Goal: Task Accomplishment & Management: Use online tool/utility

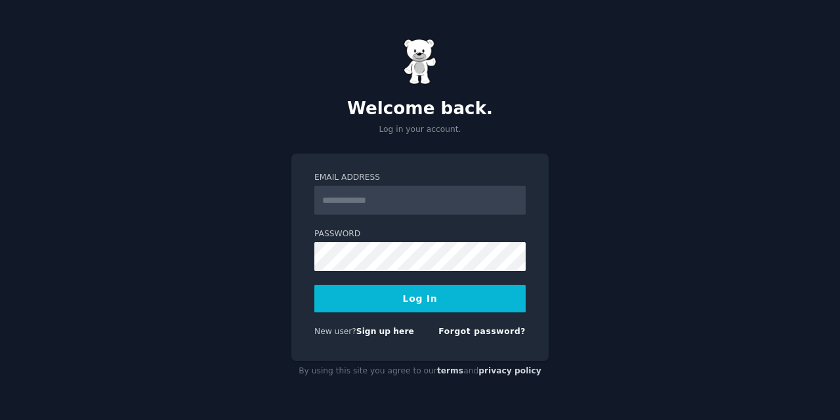
type input "**********"
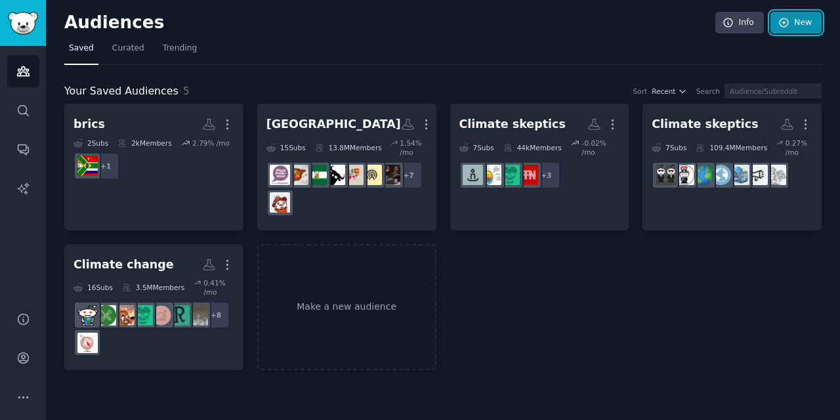
click at [795, 26] on link "New" at bounding box center [795, 23] width 51 height 22
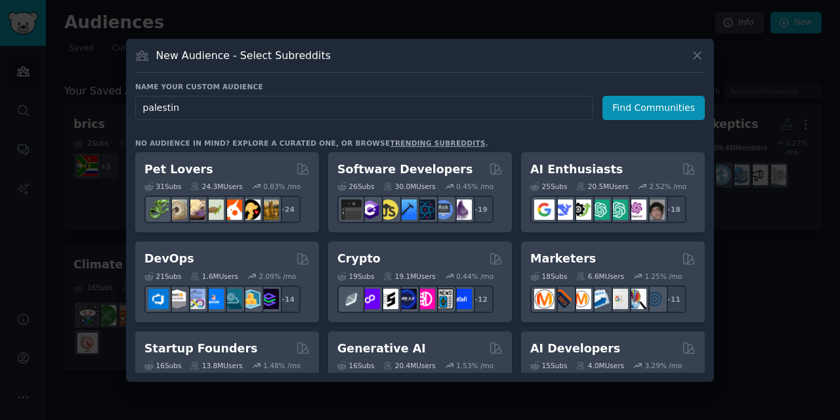
type input "[GEOGRAPHIC_DATA]"
click button "Find Communities" at bounding box center [653, 108] width 102 height 24
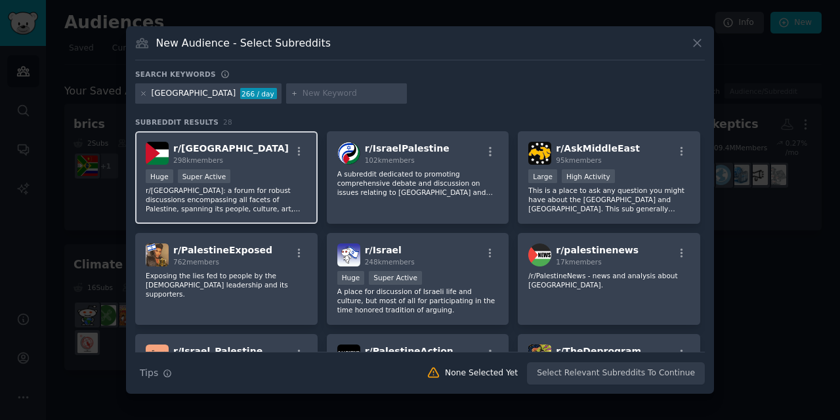
click at [282, 165] on div "r/ Palestine 298k members" at bounding box center [226, 153] width 161 height 23
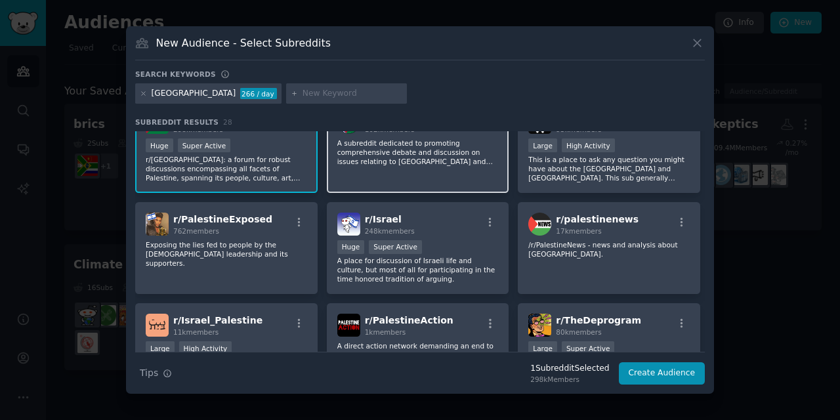
scroll to position [47, 0]
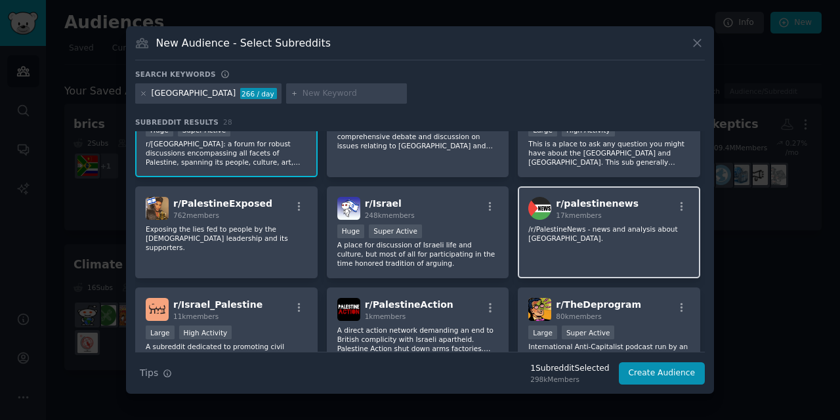
click at [619, 236] on p "/r/PalestineNews - news and analysis about [GEOGRAPHIC_DATA]." at bounding box center [608, 233] width 161 height 18
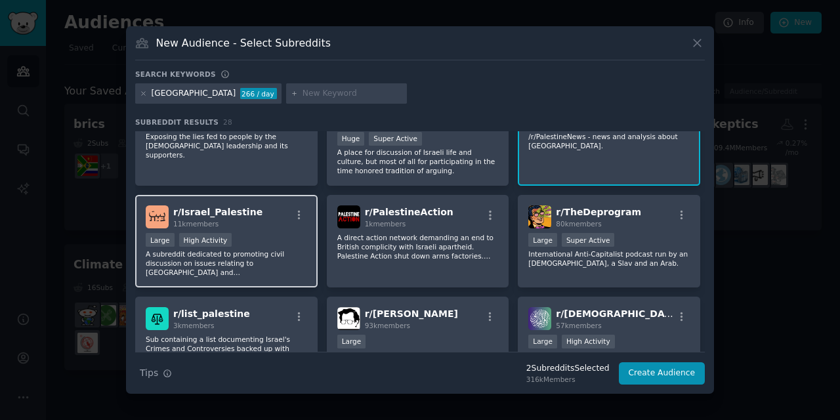
scroll to position [179, 0]
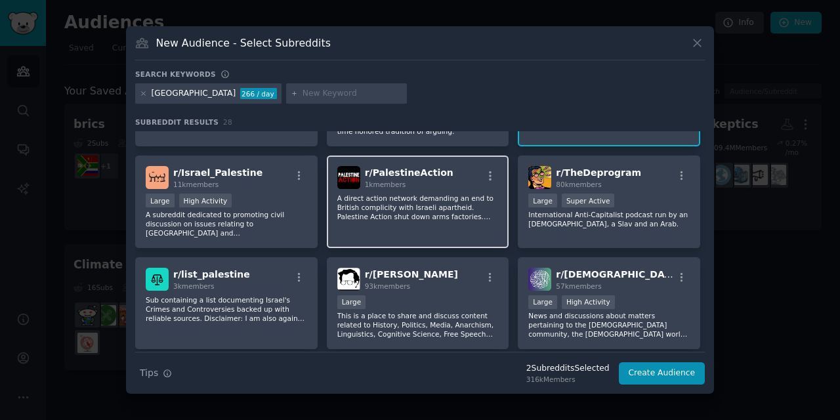
click at [386, 214] on p "A direct action network demanding an end to British complicity with Israeli apa…" at bounding box center [417, 208] width 161 height 28
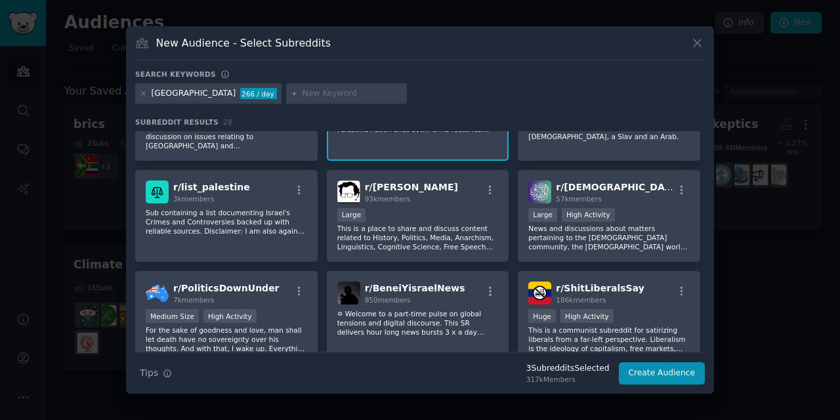
scroll to position [268, 0]
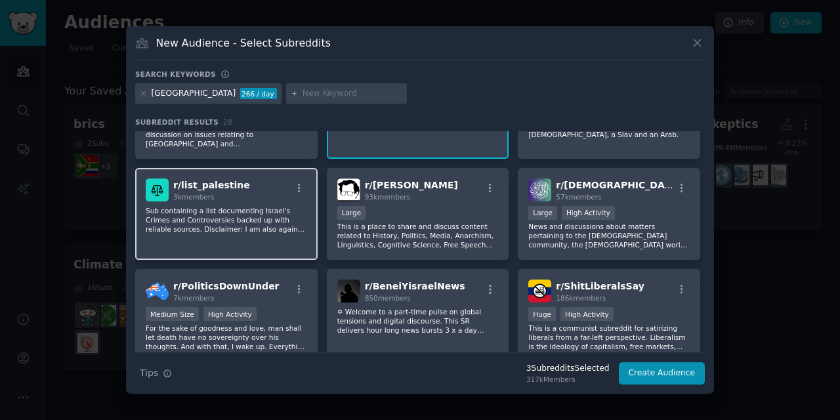
click at [256, 238] on div "r/ list_palestine 3k members Sub containing a list documenting Israel's Crimes …" at bounding box center [226, 214] width 182 height 93
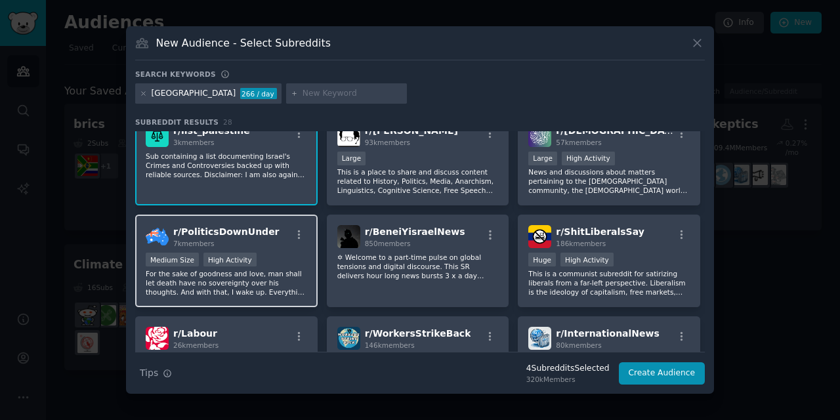
scroll to position [320, 0]
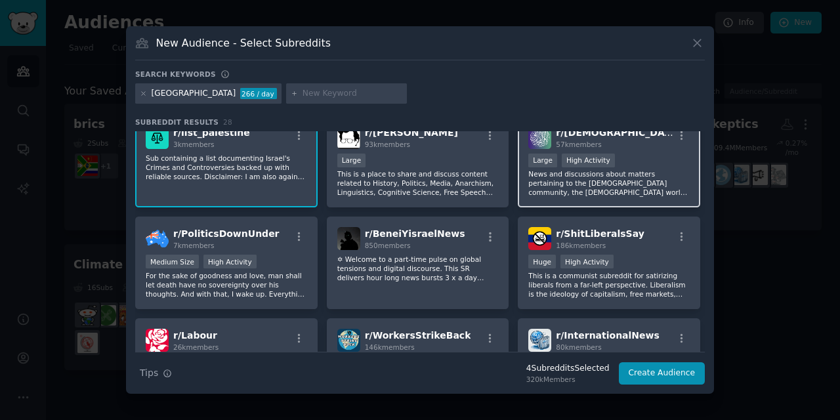
click at [612, 192] on p "News and discussions about matters pertaining to the [DEMOGRAPHIC_DATA] communi…" at bounding box center [608, 183] width 161 height 28
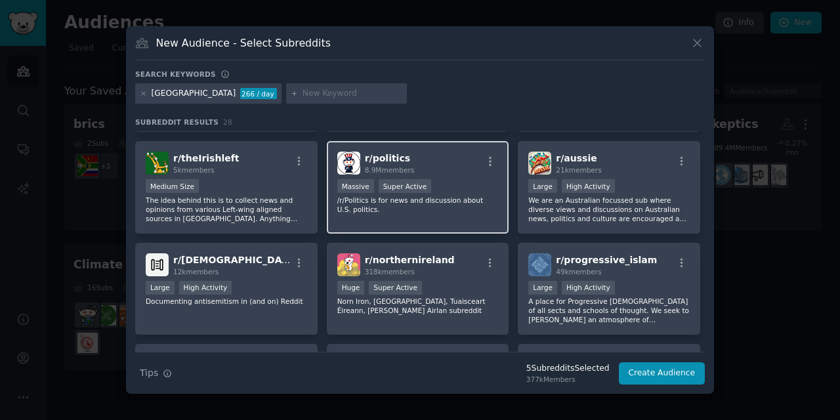
scroll to position [599, 0]
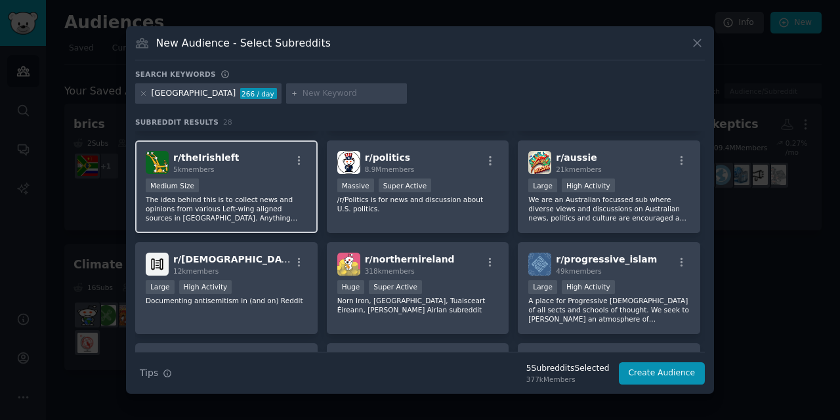
click at [240, 181] on div "Medium Size" at bounding box center [226, 187] width 161 height 16
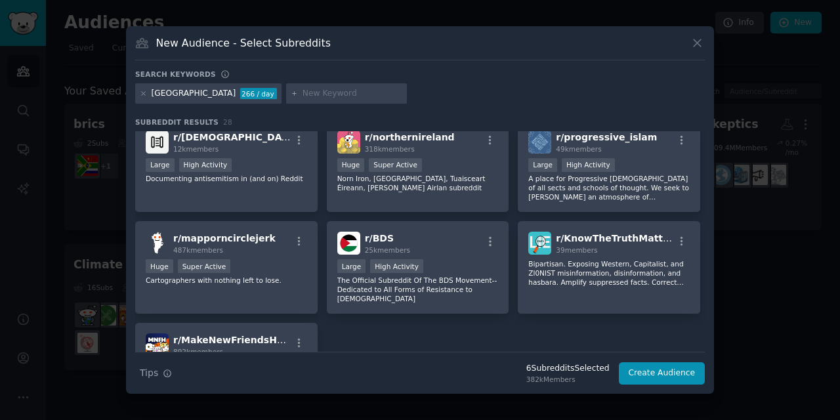
scroll to position [744, 0]
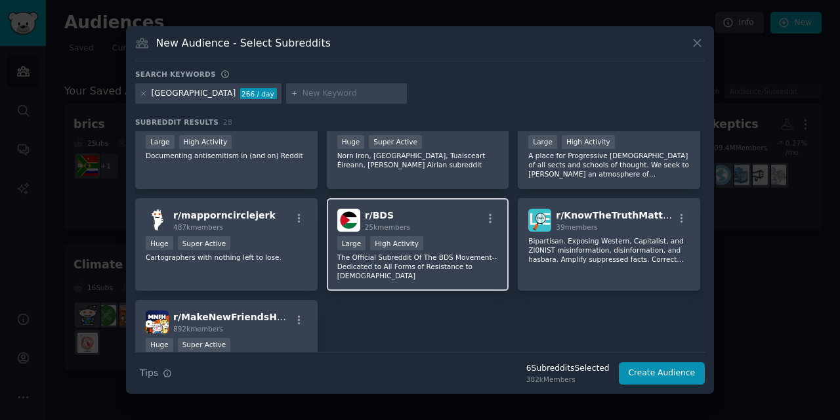
click at [456, 203] on div "r/ BDS 25k members Large High Activity The Official Subreddit Of The BDS Moveme…" at bounding box center [418, 244] width 182 height 93
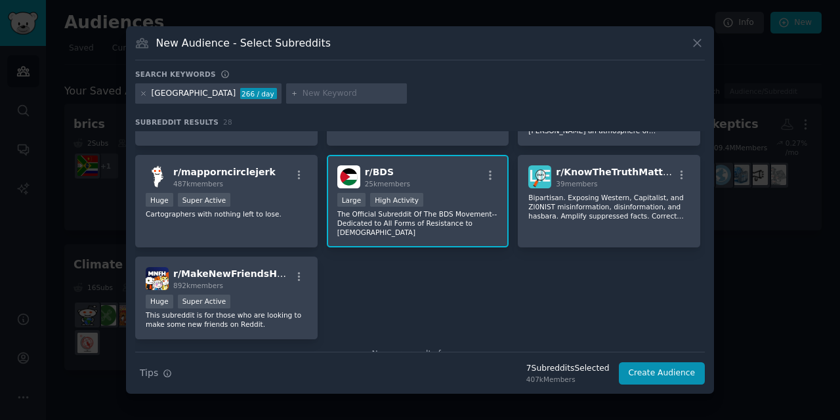
scroll to position [812, 0]
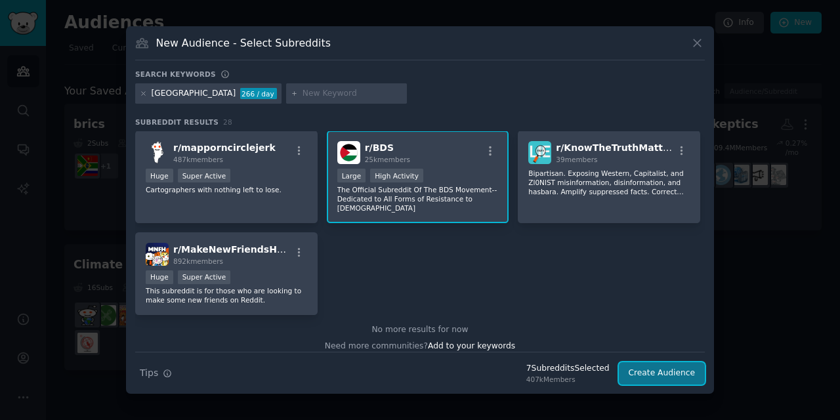
click at [639, 373] on button "Create Audience" at bounding box center [662, 373] width 87 height 22
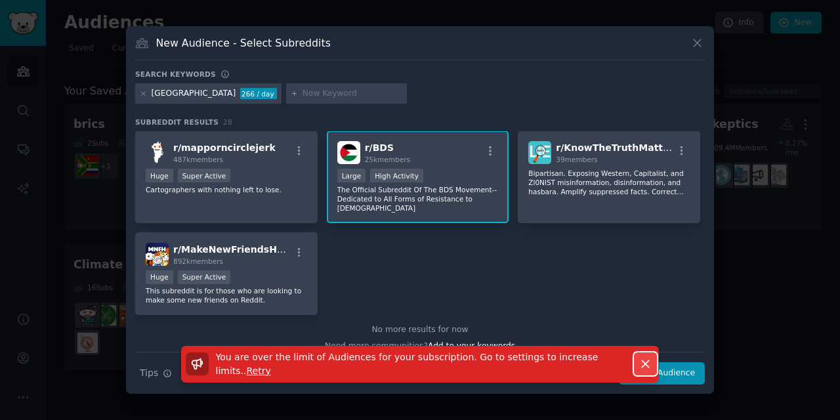
click at [644, 358] on icon "button" at bounding box center [646, 364] width 14 height 14
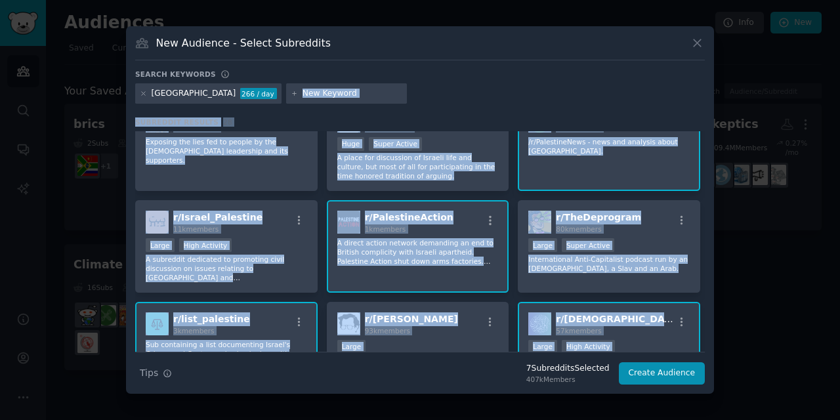
scroll to position [0, 0]
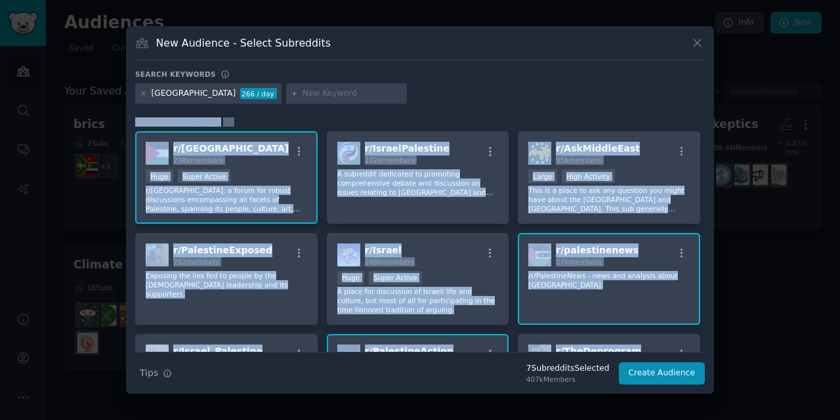
drag, startPoint x: 560, startPoint y: 335, endPoint x: 135, endPoint y: 125, distance: 474.9
click at [135, 125] on div "New Audience - Select Subreddits Search keywords [GEOGRAPHIC_DATA] 266 / day Su…" at bounding box center [420, 210] width 588 height 368
copy div "Loremipsu Dolorsi 22 a/ Consectet 058a elitsed Doei Tempo Incidi u/Laboreetd: m…"
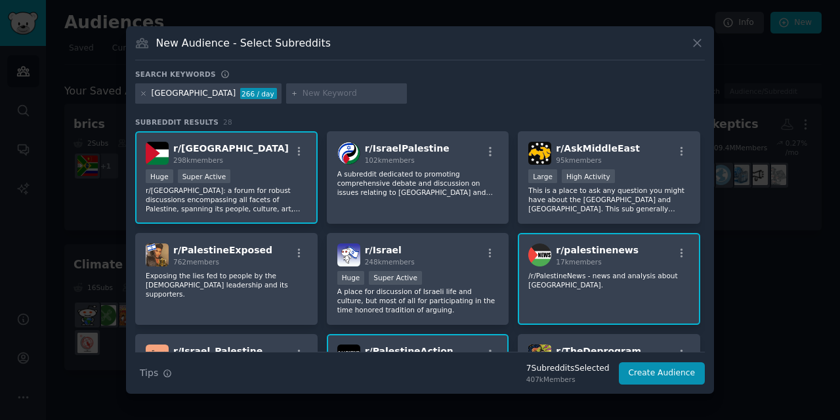
click at [303, 95] on input "text" at bounding box center [353, 94] width 100 height 12
type input "[GEOGRAPHIC_DATA]"
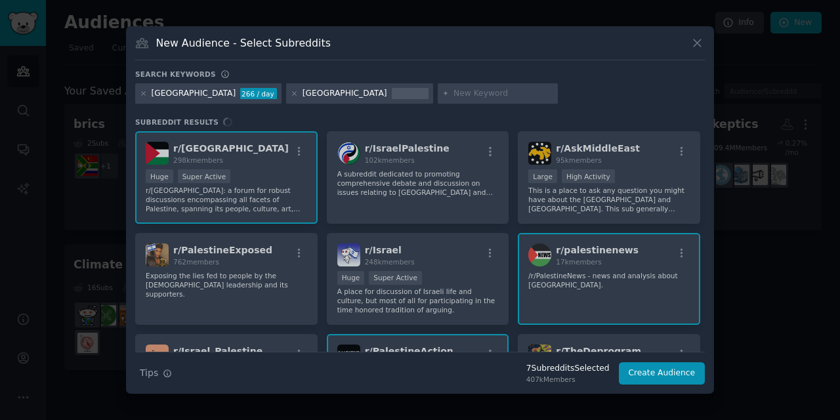
click at [486, 82] on div "Search keywords" at bounding box center [420, 77] width 570 height 14
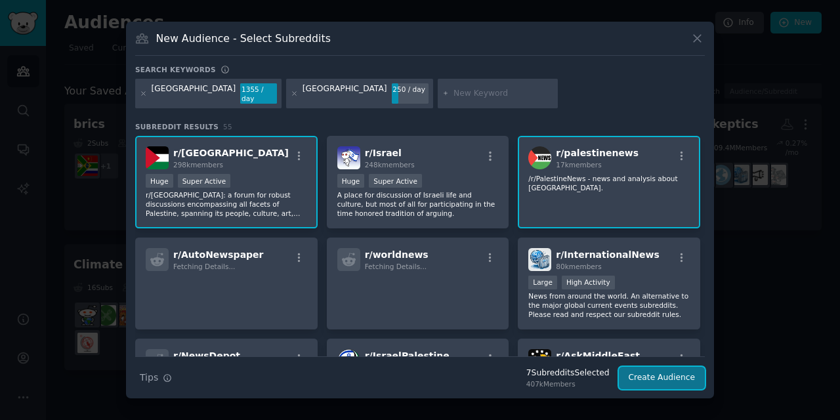
click at [644, 376] on button "Create Audience" at bounding box center [662, 378] width 87 height 22
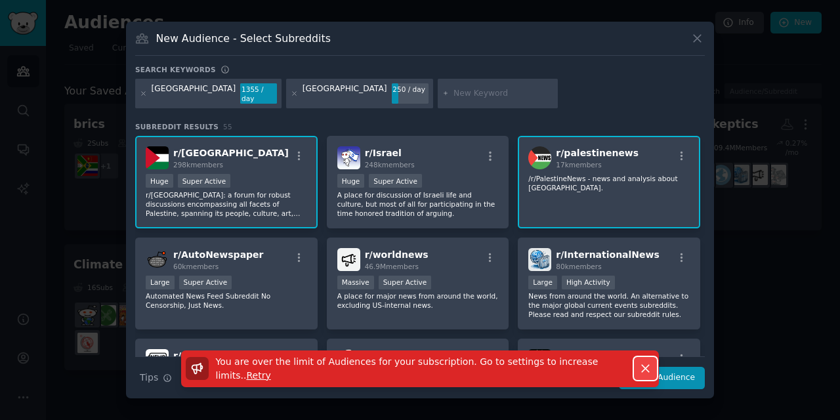
click at [648, 366] on icon "button" at bounding box center [645, 369] width 7 height 7
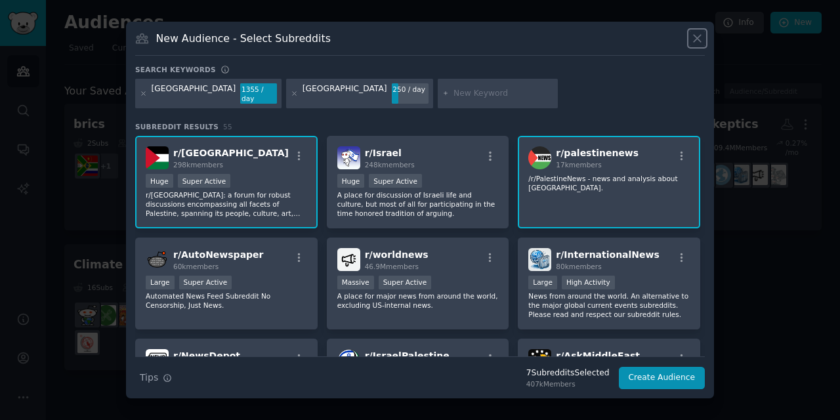
click at [698, 45] on icon at bounding box center [697, 39] width 14 height 14
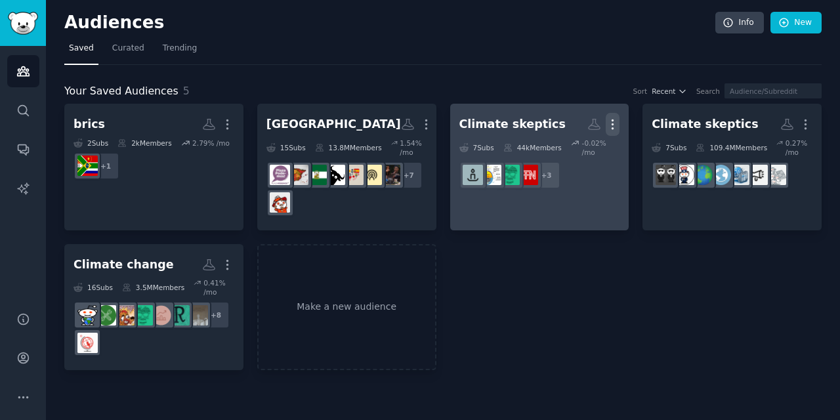
click at [609, 123] on icon "button" at bounding box center [613, 124] width 14 height 14
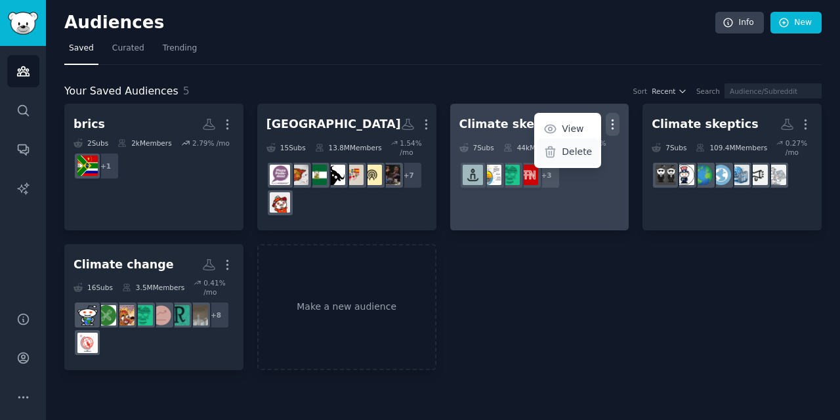
click at [581, 156] on p "Delete" at bounding box center [577, 152] width 30 height 14
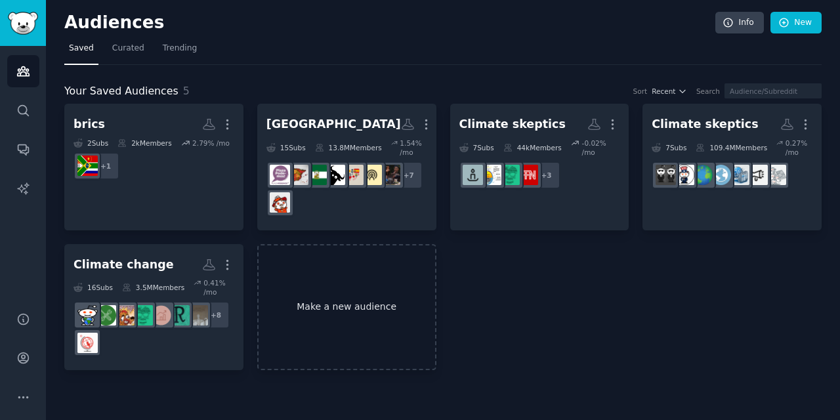
click at [337, 275] on link "Make a new audience" at bounding box center [346, 307] width 179 height 127
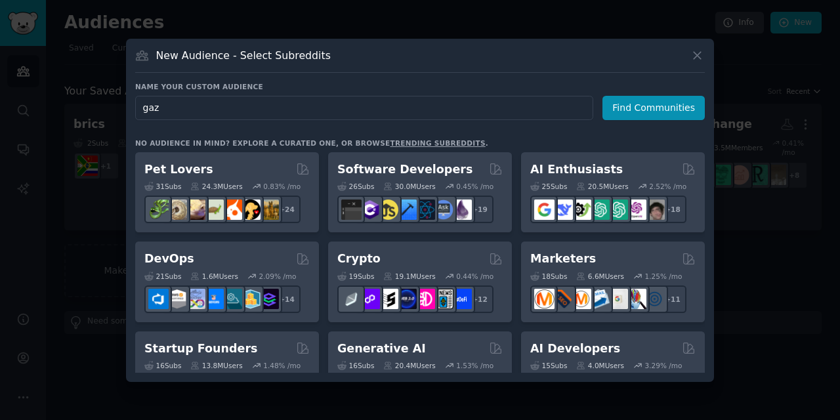
type input "[GEOGRAPHIC_DATA]"
click button "Find Communities" at bounding box center [653, 108] width 102 height 24
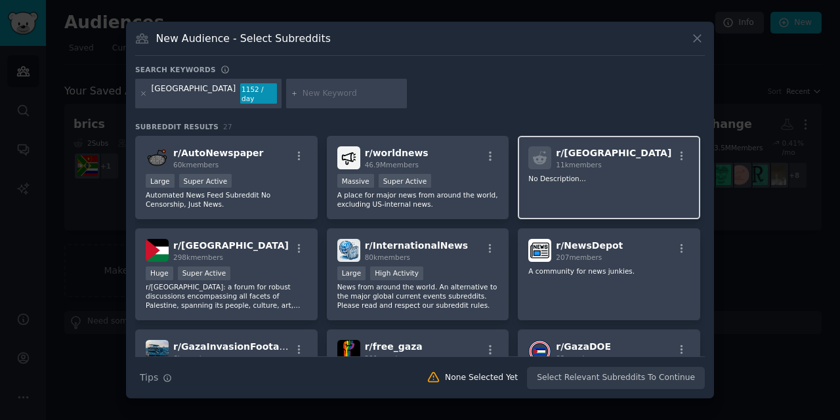
click at [589, 148] on h2 "r/ Gaza 11k members" at bounding box center [614, 157] width 116 height 23
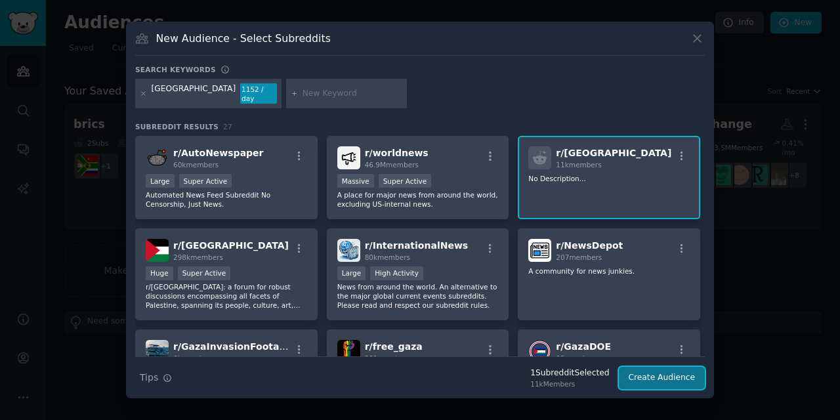
click at [650, 371] on button "Create Audience" at bounding box center [662, 378] width 87 height 22
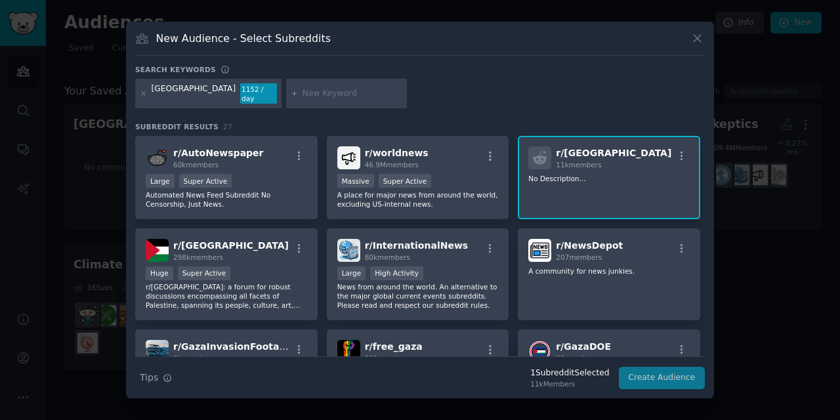
click at [736, 267] on div at bounding box center [420, 210] width 840 height 420
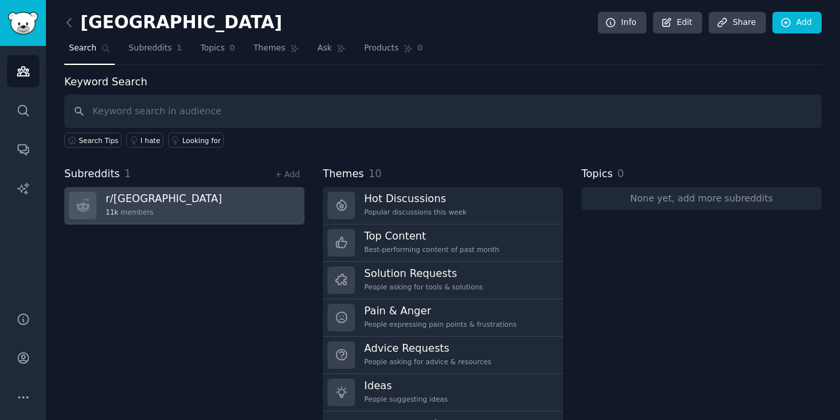
click at [231, 207] on link "r/ Gaza 11k members" at bounding box center [184, 205] width 240 height 37
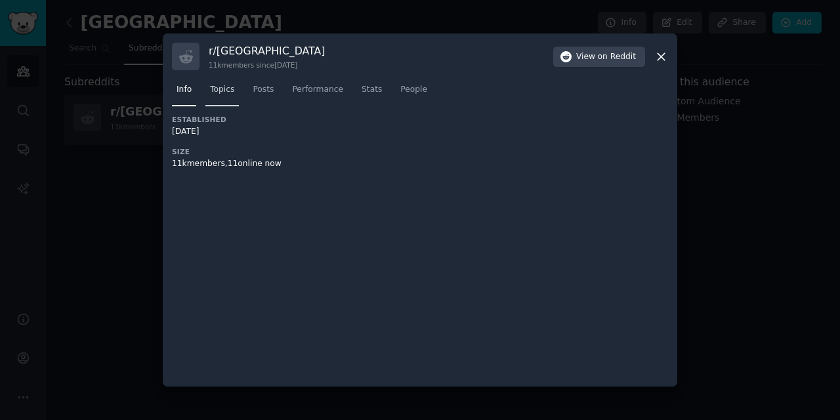
click at [232, 95] on span "Topics" at bounding box center [222, 90] width 24 height 12
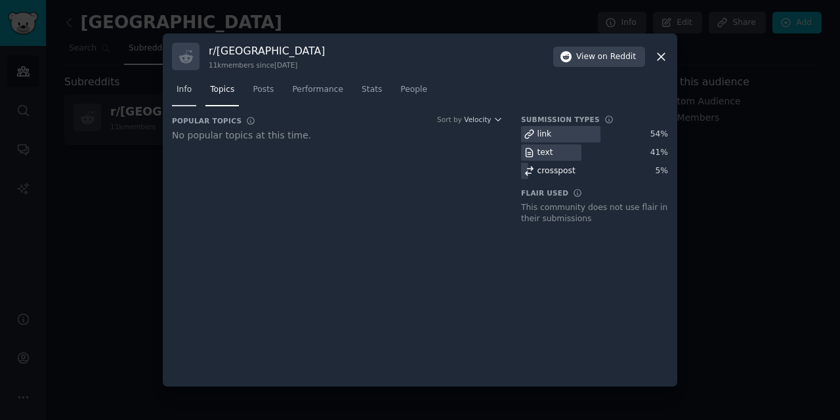
click at [190, 87] on span "Info" at bounding box center [184, 90] width 15 height 12
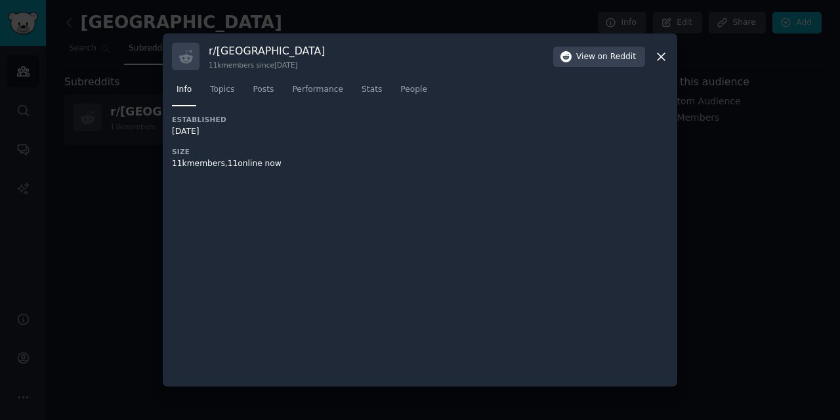
click at [671, 52] on div "r/ Gaza 11k members since [DATE] View on Reddit Info Topics Posts Performance S…" at bounding box center [420, 209] width 515 height 353
click at [664, 52] on icon at bounding box center [661, 57] width 14 height 14
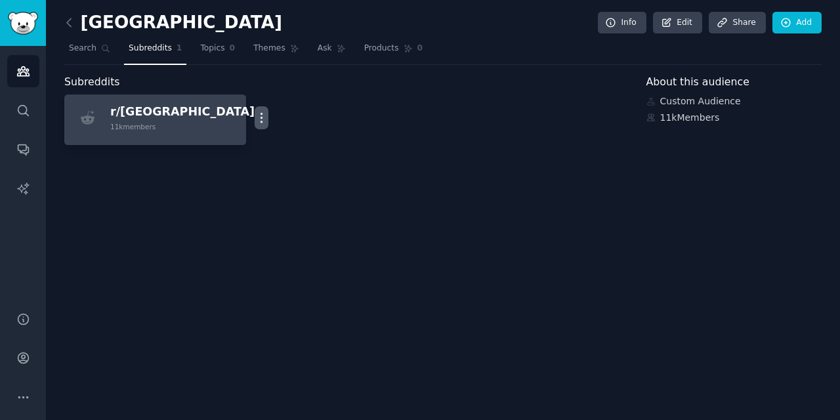
click at [255, 123] on icon "button" at bounding box center [262, 118] width 14 height 14
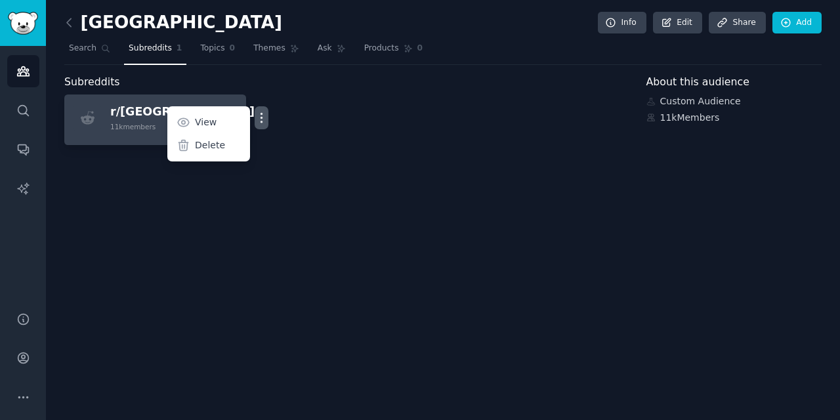
click at [232, 100] on link "r/ [GEOGRAPHIC_DATA] 11k members More View Delete" at bounding box center [155, 120] width 182 height 51
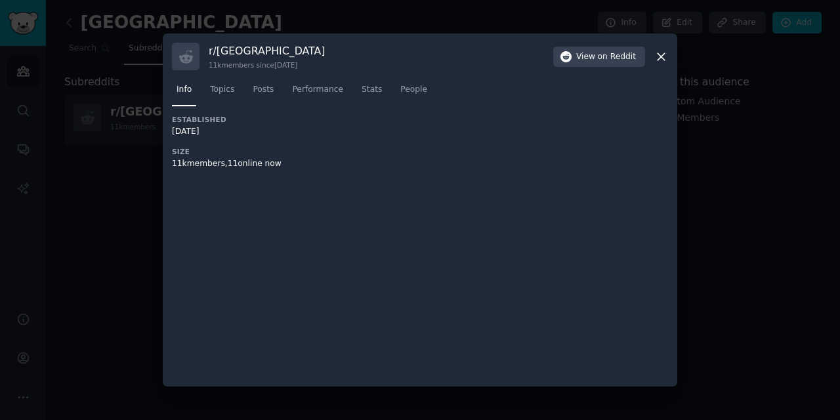
click at [669, 53] on div "r/ Gaza 11k members since [DATE] View on Reddit Info Topics Posts Performance S…" at bounding box center [420, 209] width 515 height 353
click at [660, 54] on icon at bounding box center [661, 57] width 14 height 14
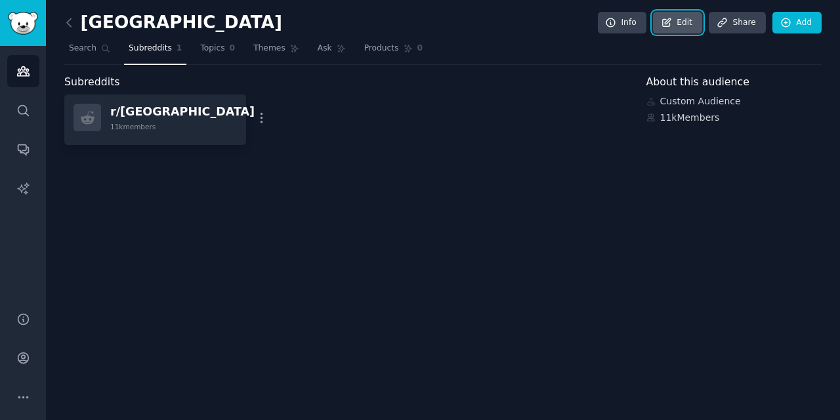
click at [664, 26] on icon at bounding box center [667, 23] width 12 height 12
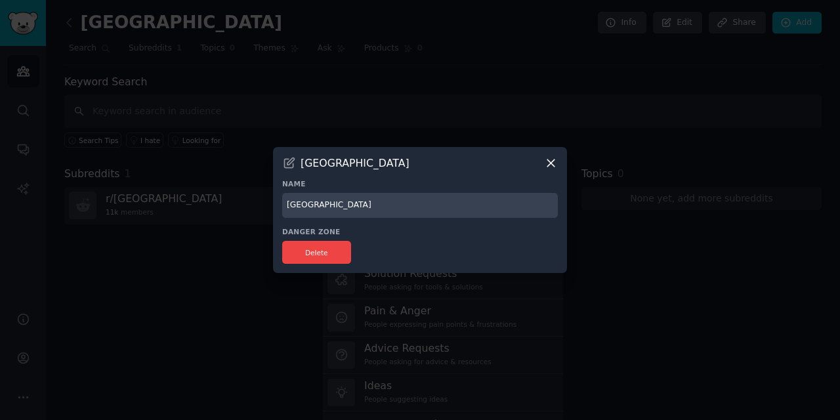
click at [347, 204] on input "[GEOGRAPHIC_DATA]" at bounding box center [420, 206] width 276 height 26
click at [557, 171] on div "[GEOGRAPHIC_DATA] Name gaza Danger Zone Delete" at bounding box center [420, 210] width 294 height 127
click at [557, 163] on icon at bounding box center [551, 163] width 14 height 14
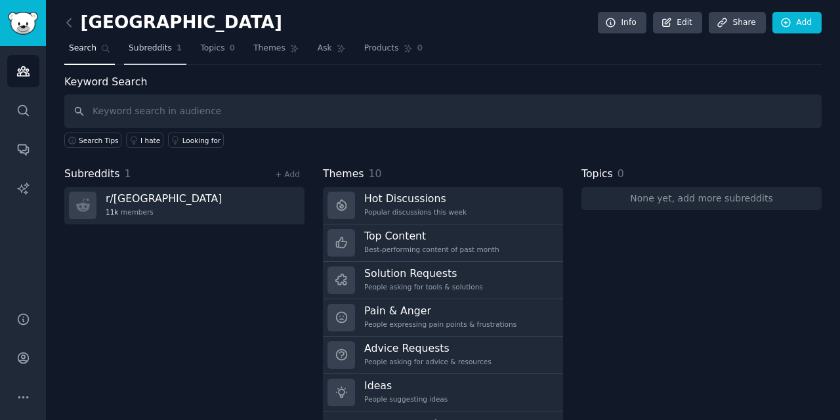
click at [161, 48] on span "Subreddits" at bounding box center [150, 49] width 43 height 12
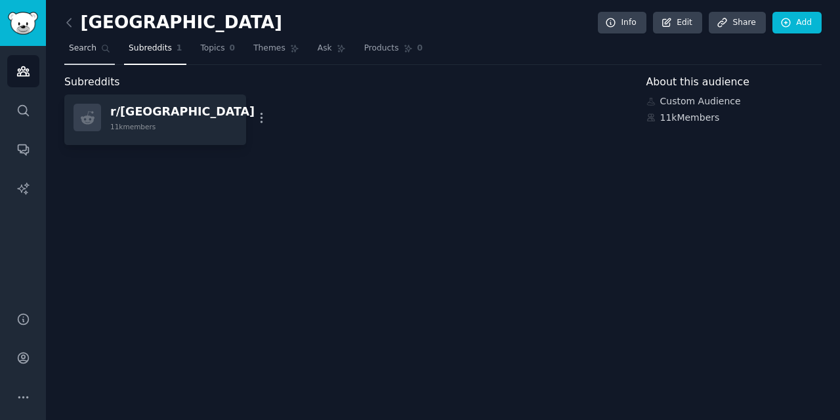
click at [82, 52] on span "Search" at bounding box center [83, 49] width 28 height 12
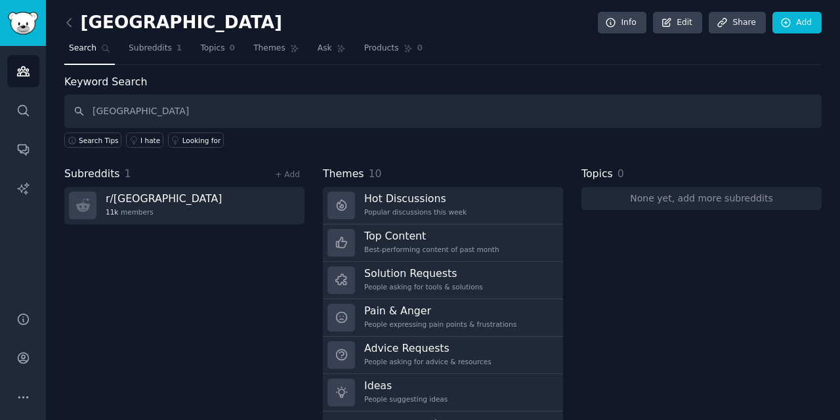
type input "[GEOGRAPHIC_DATA]"
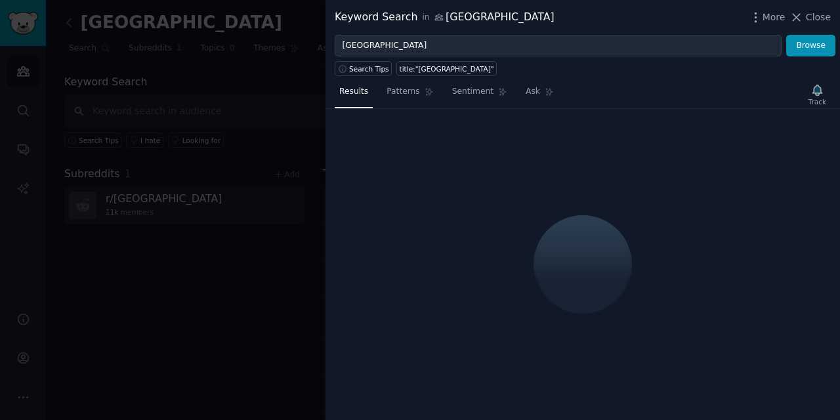
click at [240, 91] on div at bounding box center [420, 210] width 840 height 420
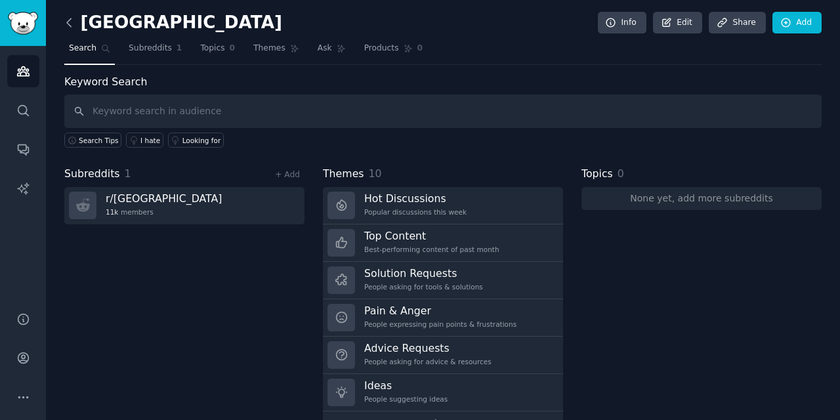
click at [68, 20] on icon at bounding box center [69, 22] width 4 height 8
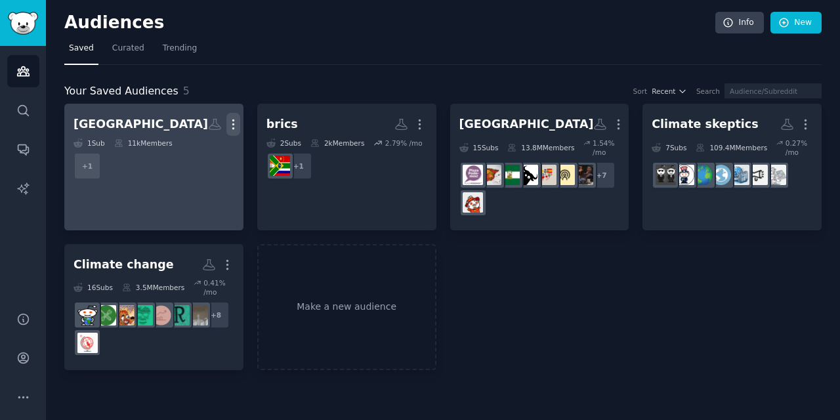
click at [229, 123] on icon "button" at bounding box center [233, 124] width 14 height 14
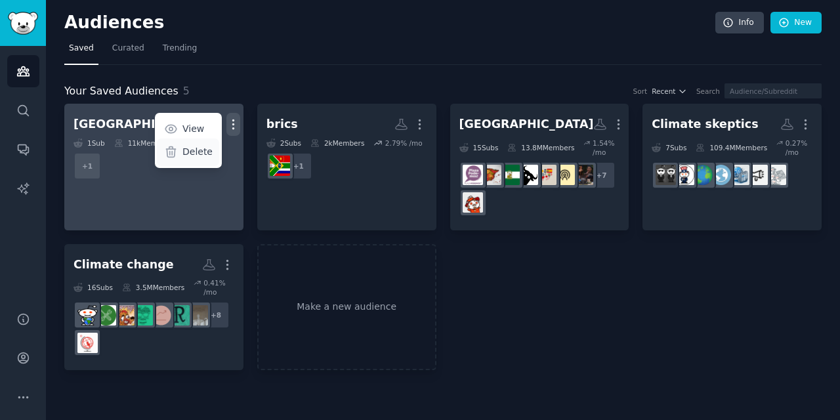
click at [206, 156] on p "Delete" at bounding box center [197, 152] width 30 height 14
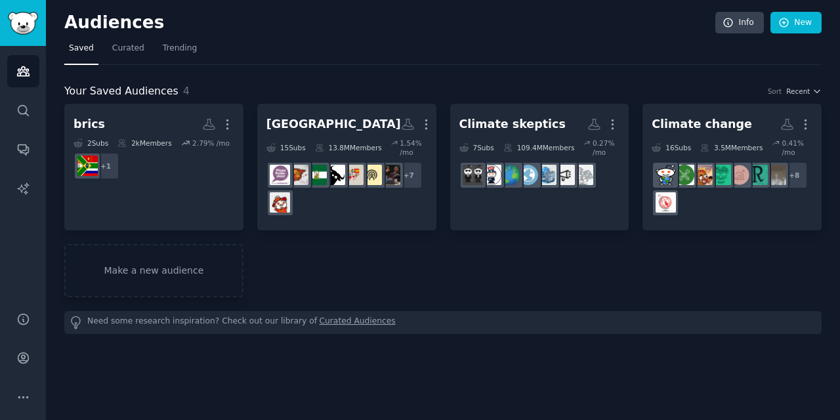
click at [376, 293] on div "brics More 2 Sub s 2k Members 2.79 % /mo + 1 [GEOGRAPHIC_DATA] More 15 Sub s 13…" at bounding box center [442, 201] width 757 height 194
click at [181, 244] on link "Make a new audience" at bounding box center [153, 270] width 179 height 53
click at [120, 47] on span "Curated" at bounding box center [128, 49] width 32 height 12
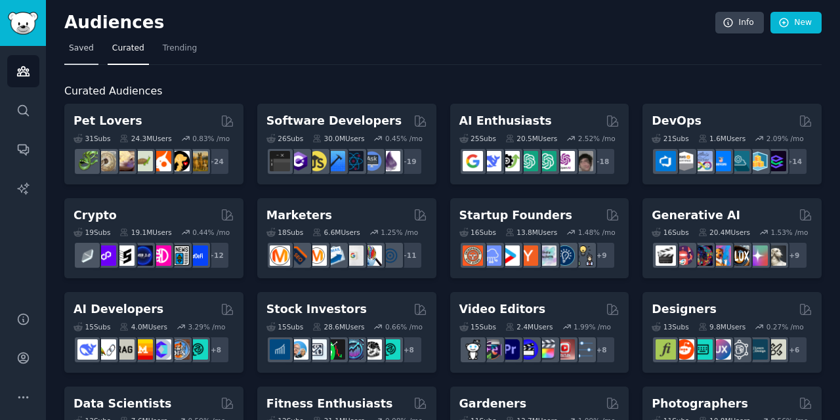
click at [86, 48] on span "Saved" at bounding box center [81, 49] width 25 height 12
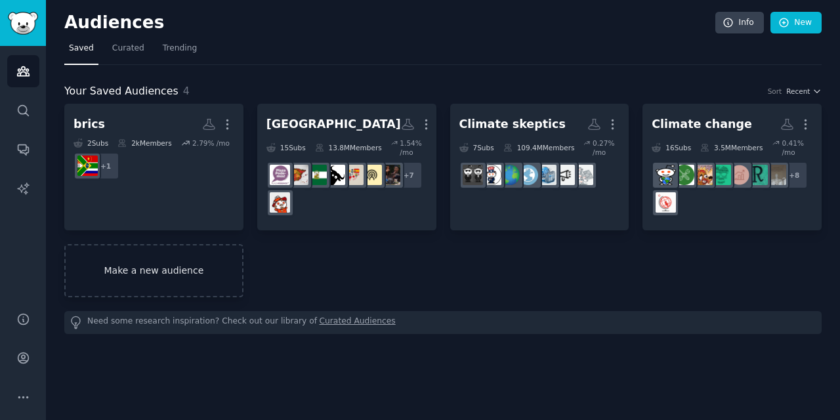
click at [181, 266] on link "Make a new audience" at bounding box center [153, 270] width 179 height 53
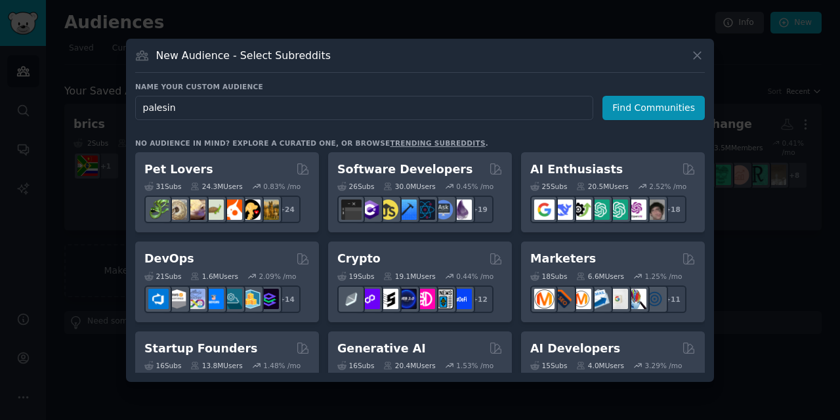
type input "palesine"
click button "Find Communities" at bounding box center [653, 108] width 102 height 24
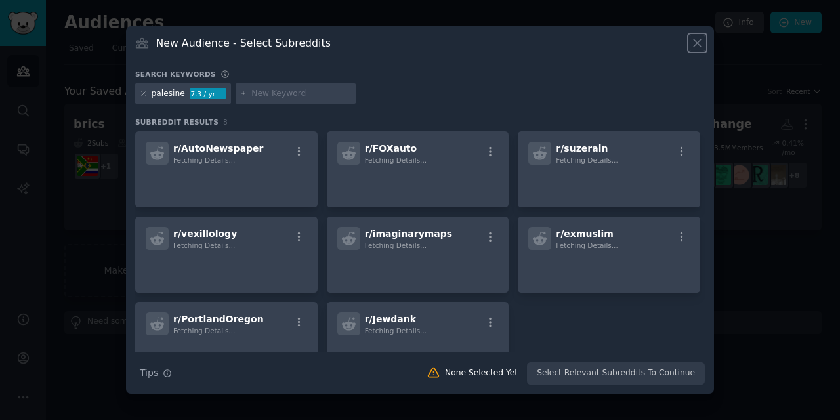
click at [694, 46] on icon at bounding box center [697, 43] width 14 height 14
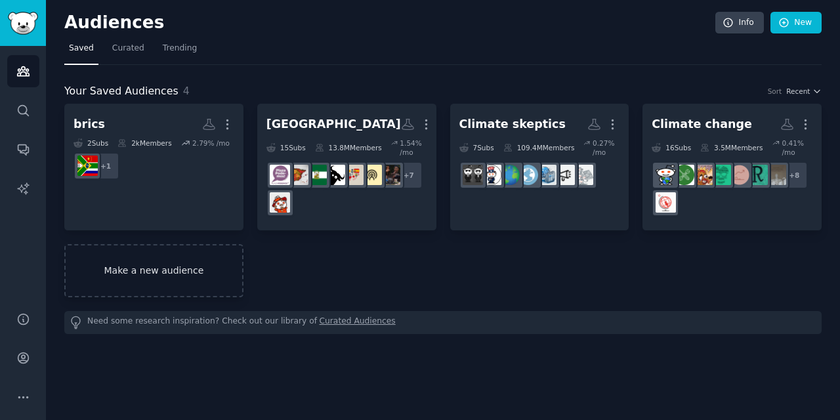
click at [142, 297] on link "Make a new audience" at bounding box center [153, 270] width 179 height 53
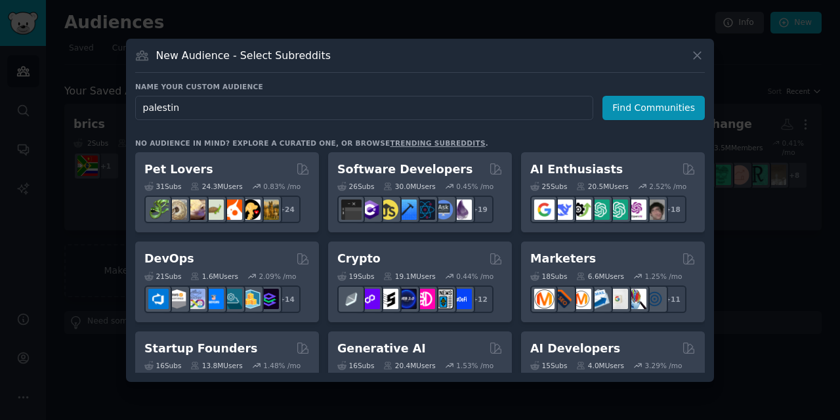
type input "[GEOGRAPHIC_DATA]"
click button "Find Communities" at bounding box center [653, 108] width 102 height 24
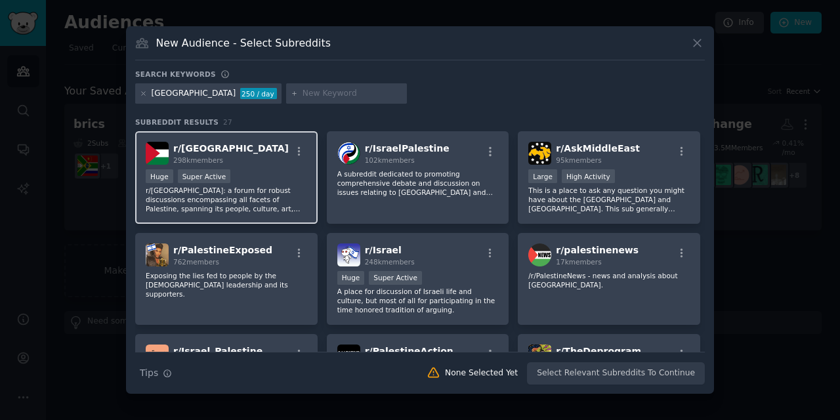
click at [270, 157] on div "r/ Palestine 298k members" at bounding box center [226, 153] width 161 height 23
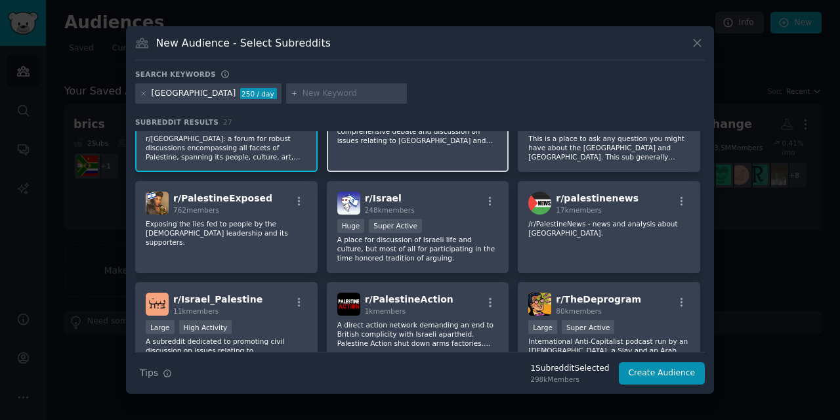
scroll to position [54, 0]
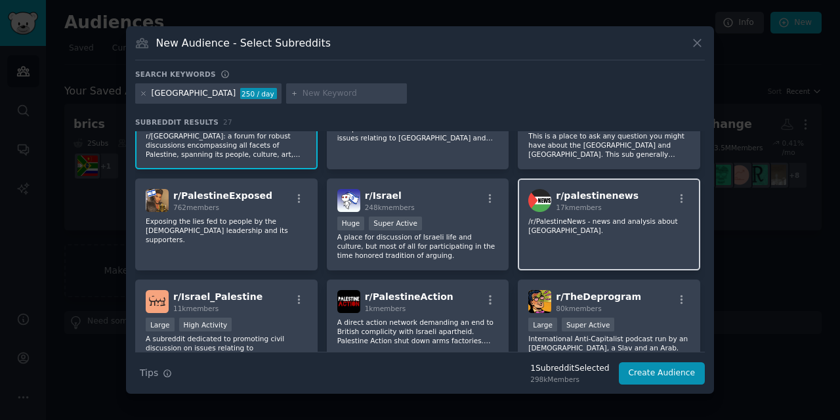
click at [629, 197] on div "r/ palestinenews 17k members" at bounding box center [608, 200] width 161 height 23
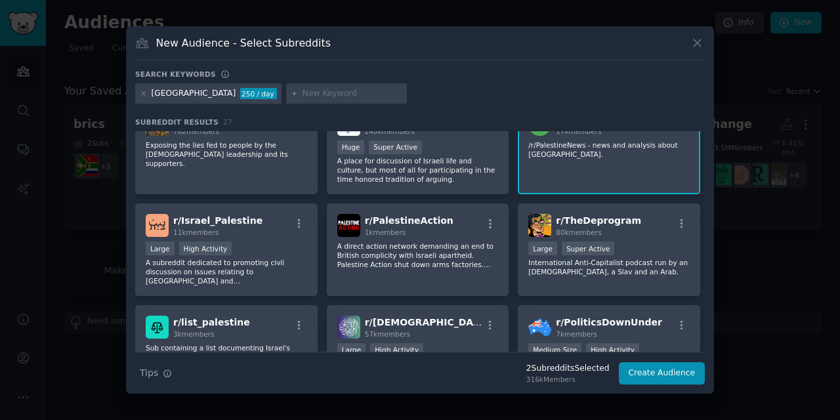
scroll to position [157, 0]
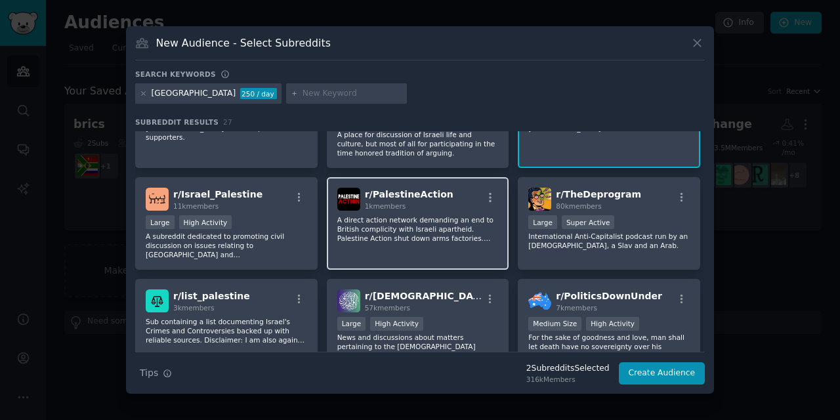
click at [364, 225] on p "A direct action network demanding an end to British complicity with Israeli apa…" at bounding box center [417, 229] width 161 height 28
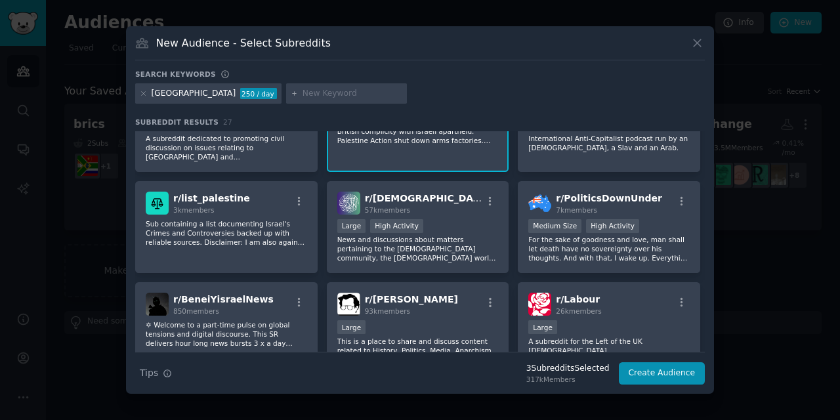
scroll to position [262, 0]
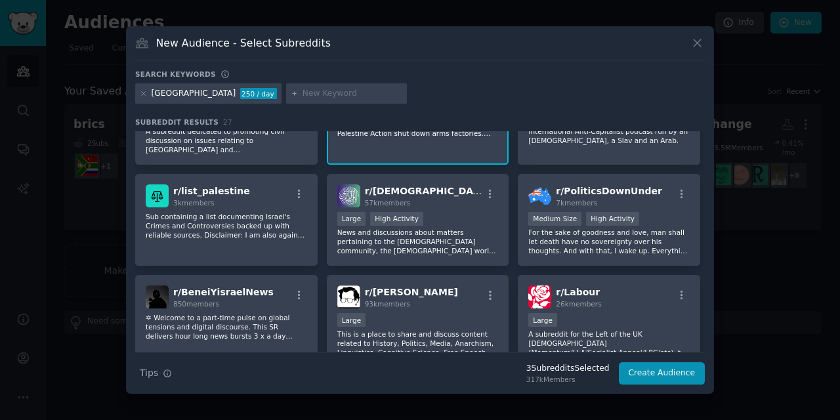
click at [364, 225] on div "Large High Activity" at bounding box center [417, 220] width 161 height 16
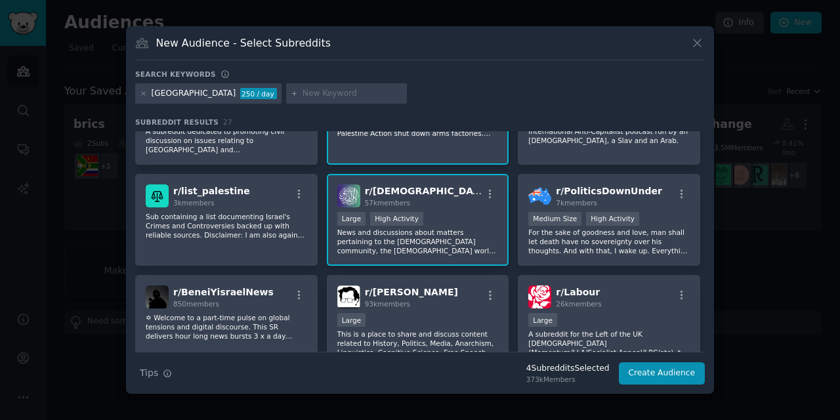
click at [452, 214] on div ">= 80th percentile for submissions / day Large High Activity" at bounding box center [417, 220] width 161 height 16
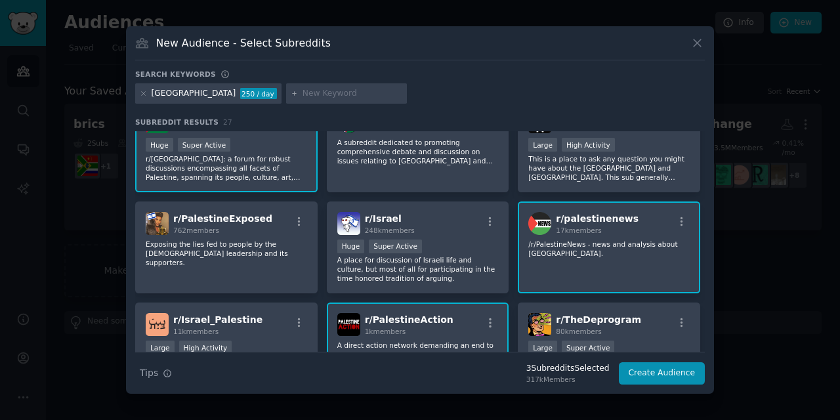
scroll to position [0, 0]
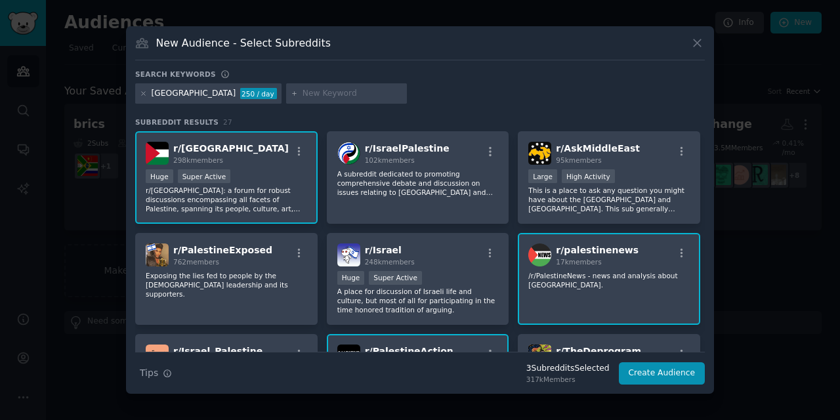
click at [303, 98] on input "text" at bounding box center [353, 94] width 100 height 12
type input "[GEOGRAPHIC_DATA]"
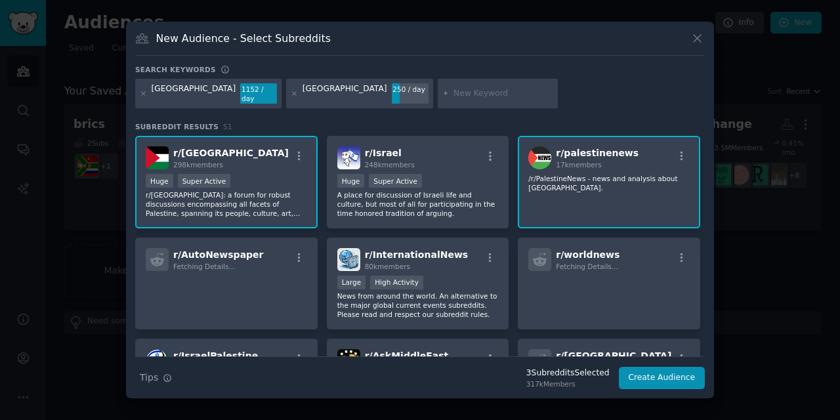
click at [513, 87] on div "[GEOGRAPHIC_DATA] 1152 / day [GEOGRAPHIC_DATA] 250 / day" at bounding box center [420, 96] width 570 height 35
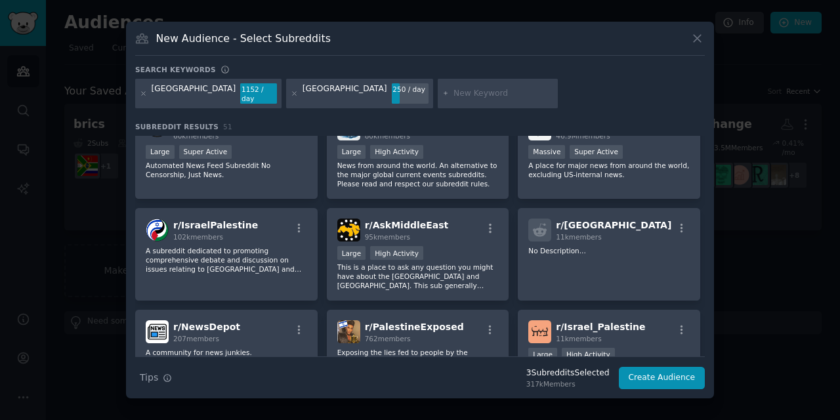
scroll to position [135, 0]
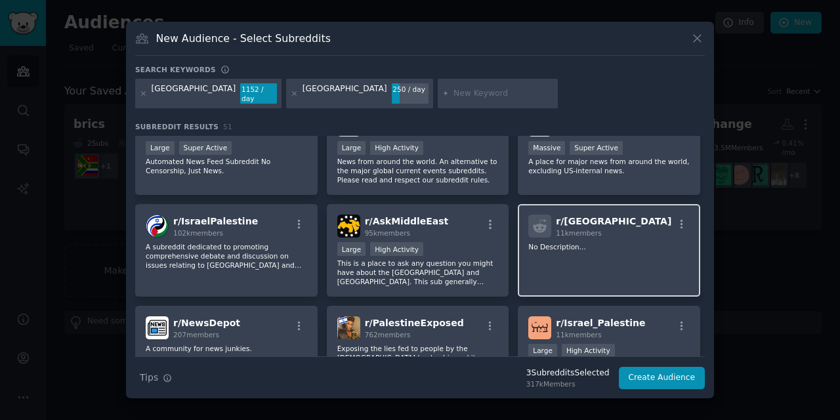
click at [591, 263] on div "r/ Gaza 11k members No Description..." at bounding box center [609, 250] width 182 height 93
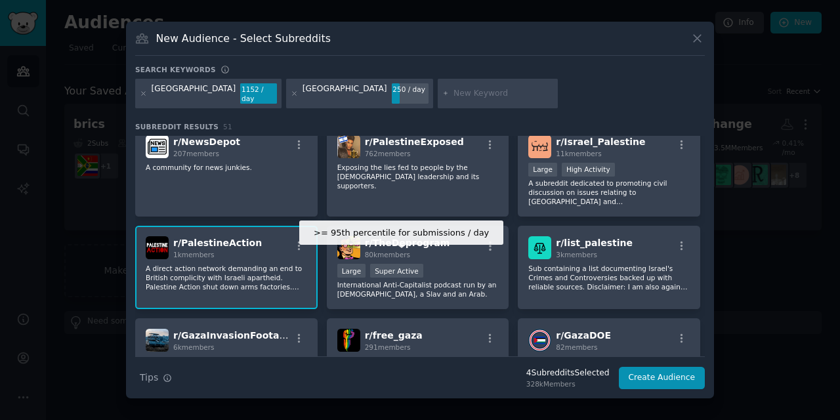
scroll to position [321, 0]
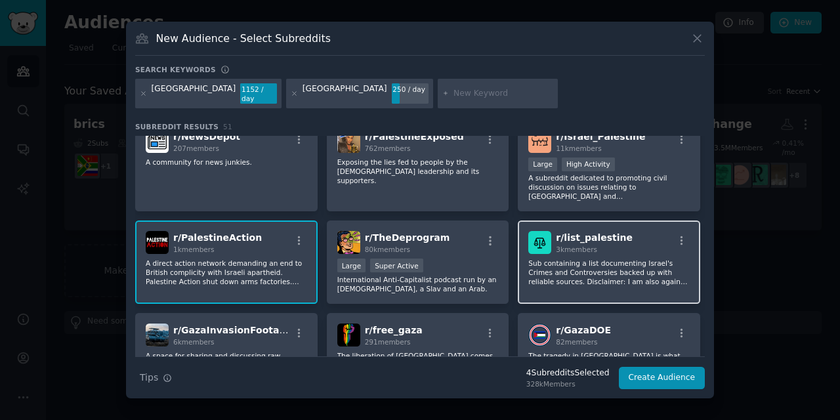
click at [595, 259] on p "Sub containing a list documenting Israel's Crimes and Controversies backed up w…" at bounding box center [608, 273] width 161 height 28
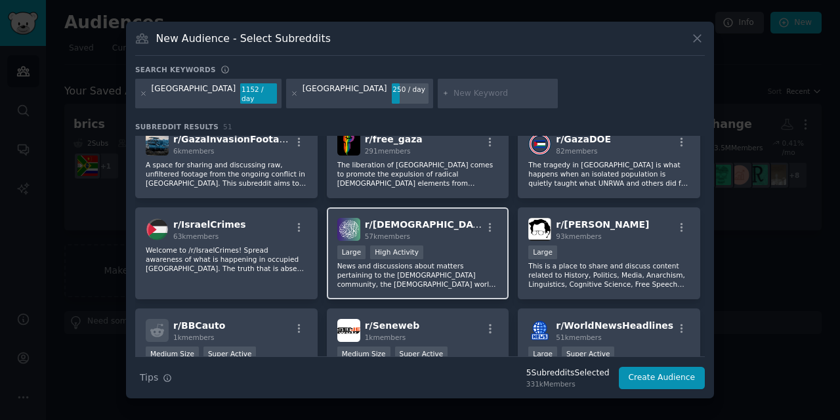
click at [457, 248] on div "Large High Activity" at bounding box center [417, 253] width 161 height 16
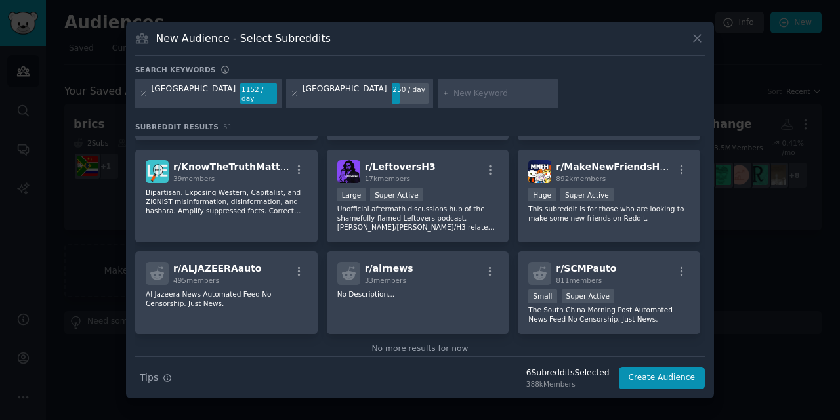
scroll to position [1482, 0]
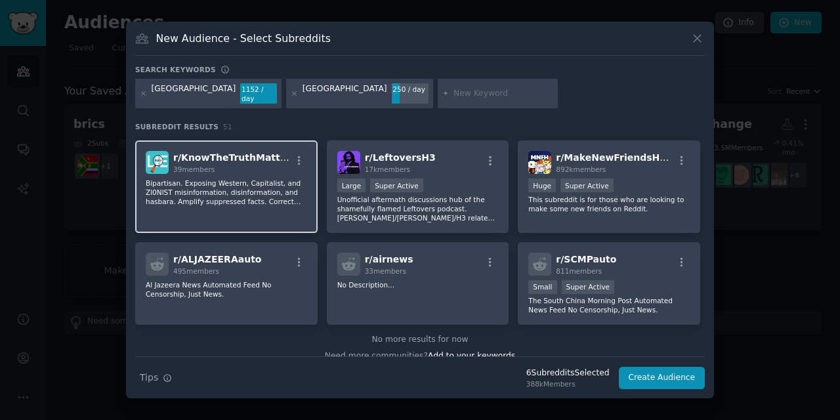
click at [274, 194] on p "Bipartisan. Exposing Western, Capitalist, and Zl0NlST misinformation, disinform…" at bounding box center [226, 193] width 161 height 28
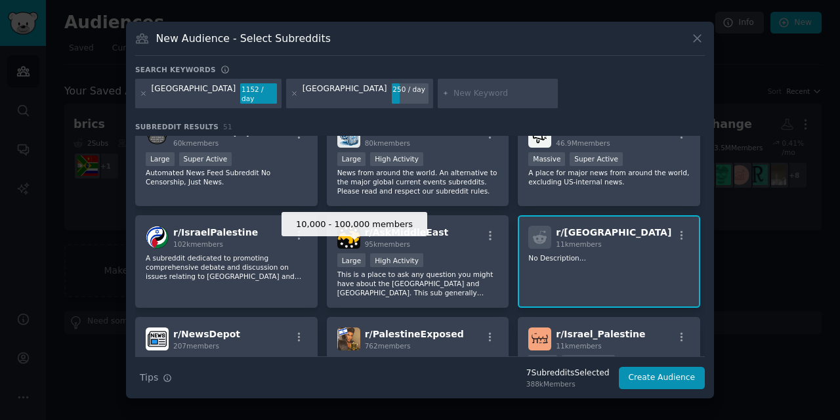
scroll to position [0, 0]
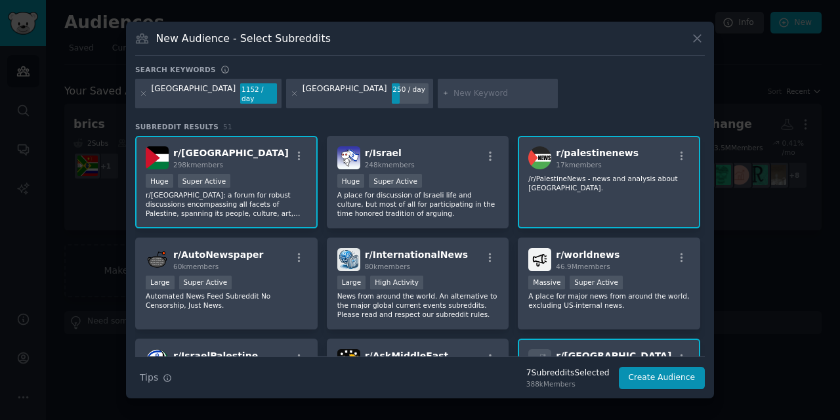
click at [438, 100] on div at bounding box center [498, 94] width 121 height 30
click at [453, 94] on input "text" at bounding box center [503, 94] width 100 height 12
type input "human rights"
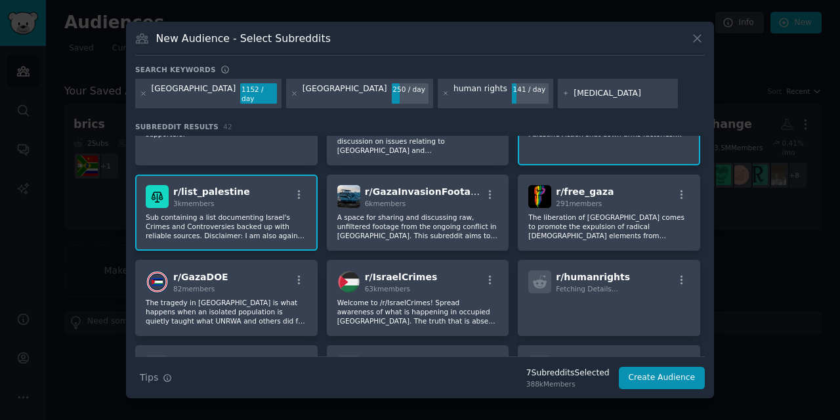
scroll to position [478, 0]
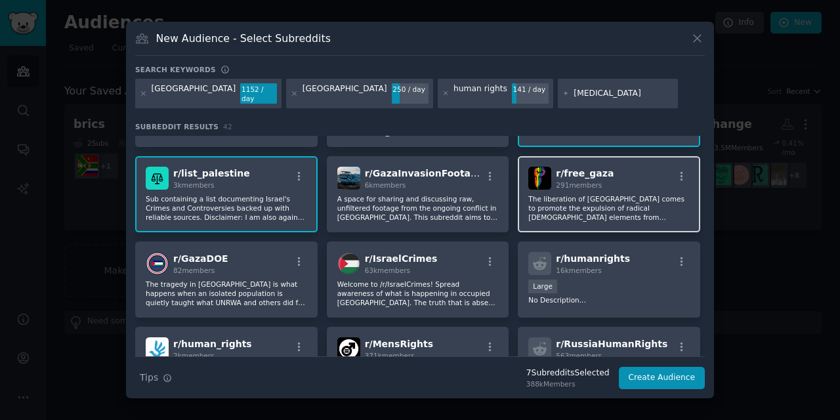
click at [578, 194] on p "The liberation of [GEOGRAPHIC_DATA] comes to promote the expulsion of radical […" at bounding box center [608, 208] width 161 height 28
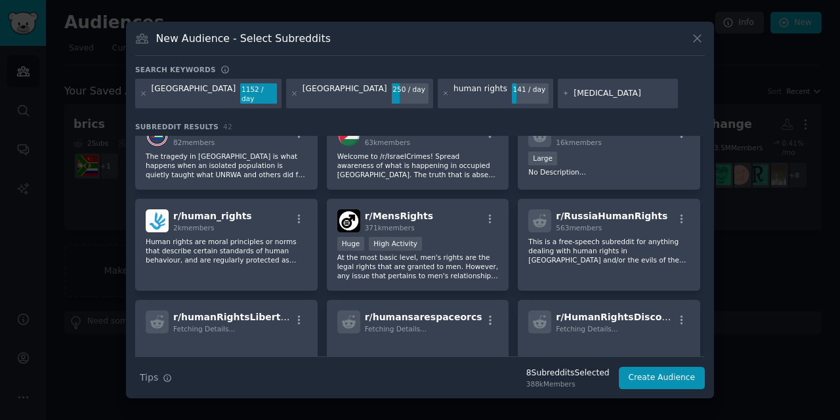
scroll to position [614, 0]
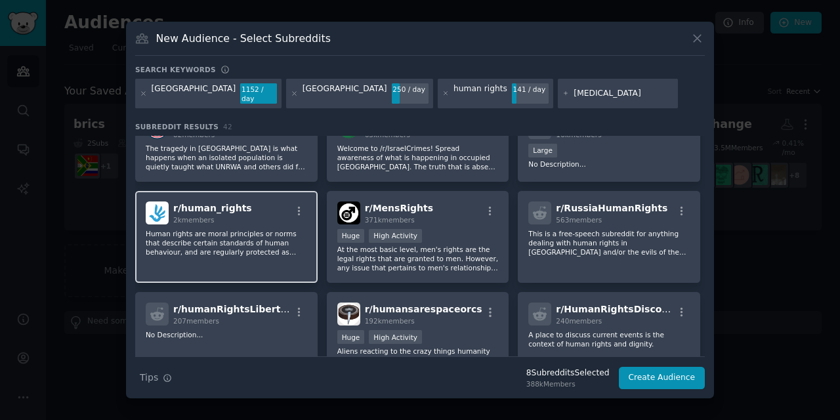
click at [253, 236] on p "Human rights are moral principles or norms that describe certain standards of h…" at bounding box center [226, 243] width 161 height 28
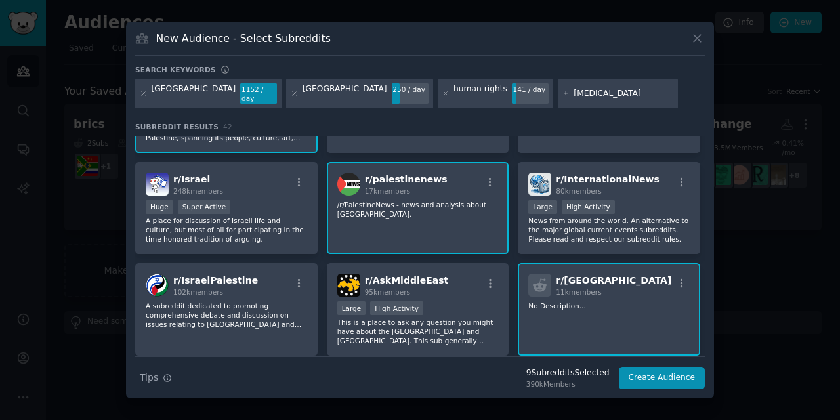
scroll to position [0, 0]
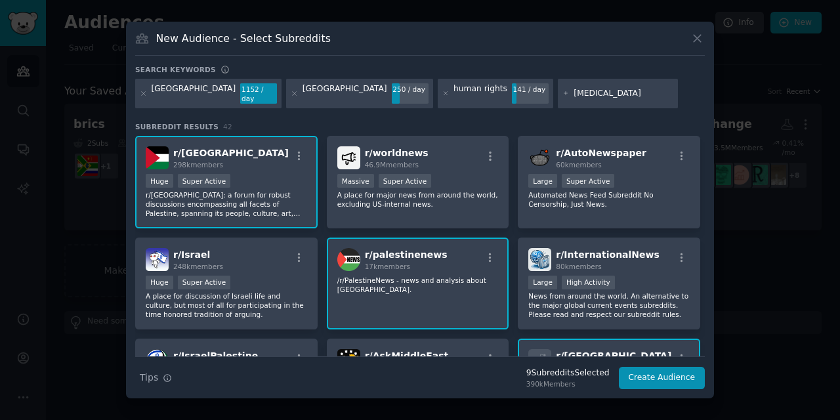
click at [574, 92] on input "[MEDICAL_DATA]" at bounding box center [624, 94] width 100 height 12
type input "[MEDICAL_DATA]"
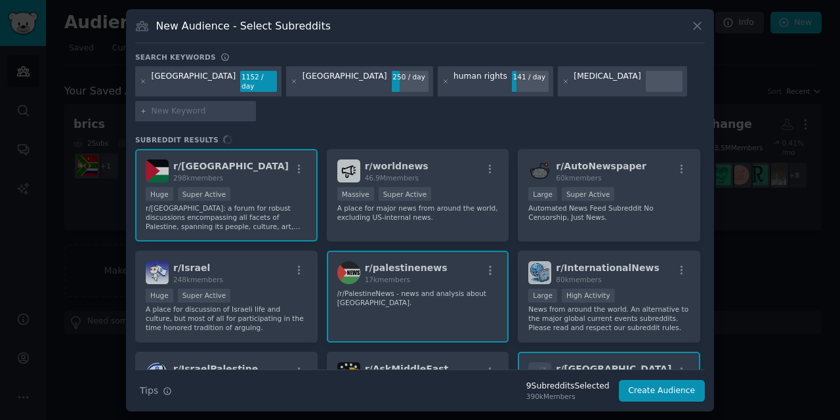
click at [491, 67] on div "New Audience - Select Subreddits Search keywords [GEOGRAPHIC_DATA] 1152 / day […" at bounding box center [420, 210] width 588 height 402
click at [473, 186] on div "r/ Palestine 298k members Huge Super Active r/[GEOGRAPHIC_DATA]: a forum for ro…" at bounding box center [420, 259] width 570 height 221
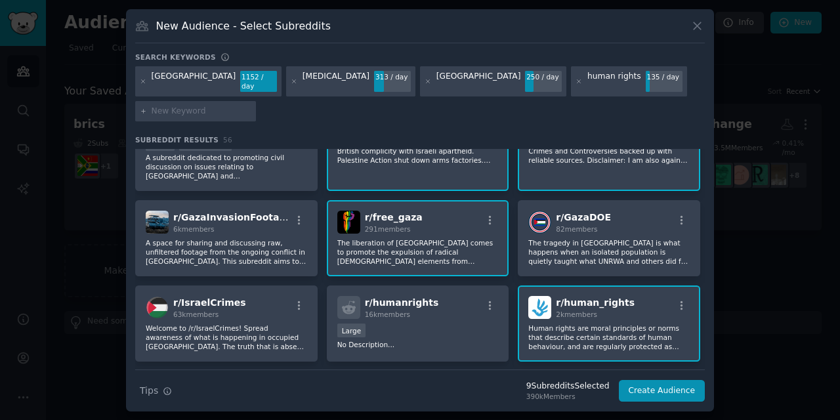
scroll to position [578, 0]
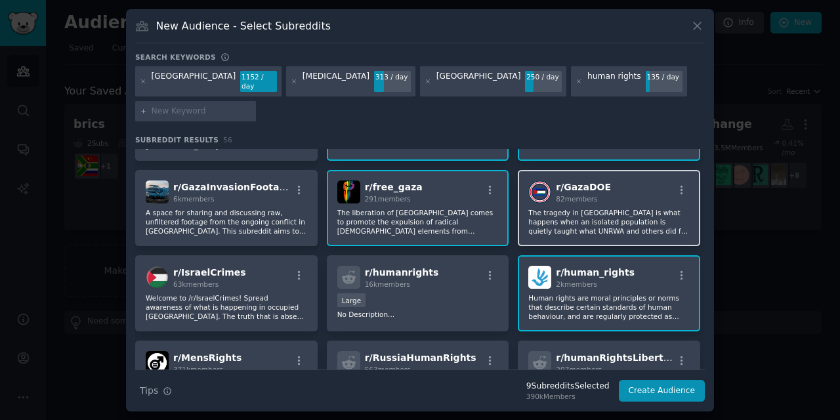
click at [583, 213] on p "The tragedy in [GEOGRAPHIC_DATA] ​is what happens when an isolated population i…" at bounding box center [608, 222] width 161 height 28
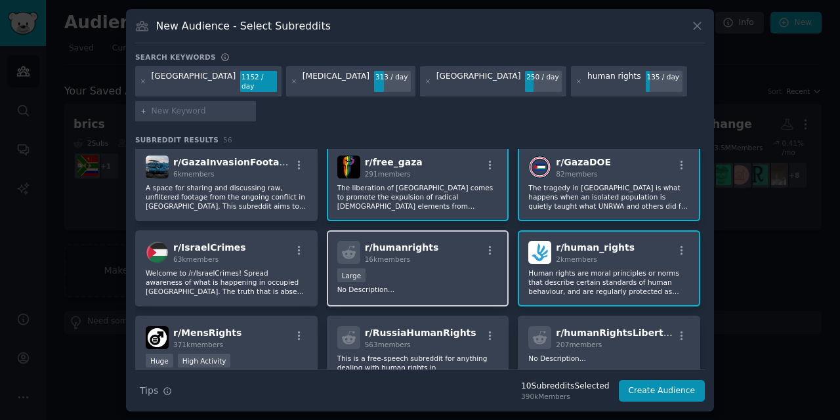
scroll to position [618, 0]
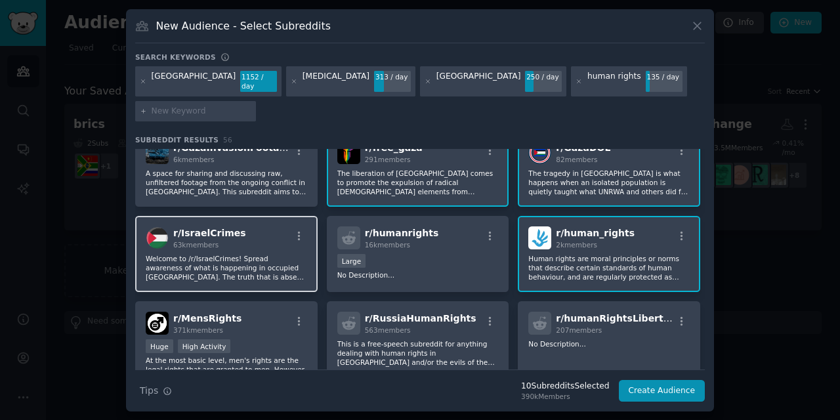
click at [272, 254] on p "Welcome to /r/IsraelCrimes! Spread awareness of what is happening in occupied […" at bounding box center [226, 268] width 161 height 28
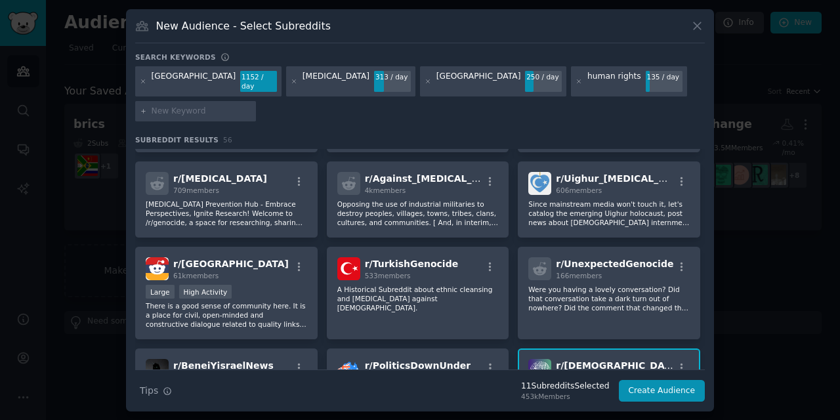
scroll to position [954, 0]
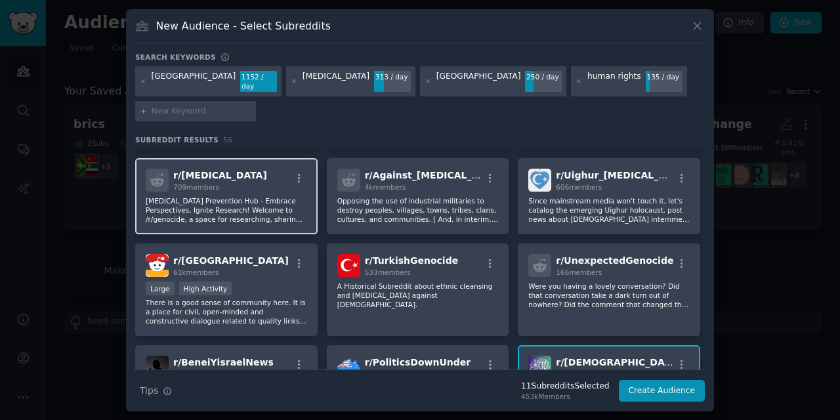
click at [270, 202] on p "[MEDICAL_DATA] Prevention Hub - Embrace Perspectives, Ignite Research! Welcome …" at bounding box center [226, 210] width 161 height 28
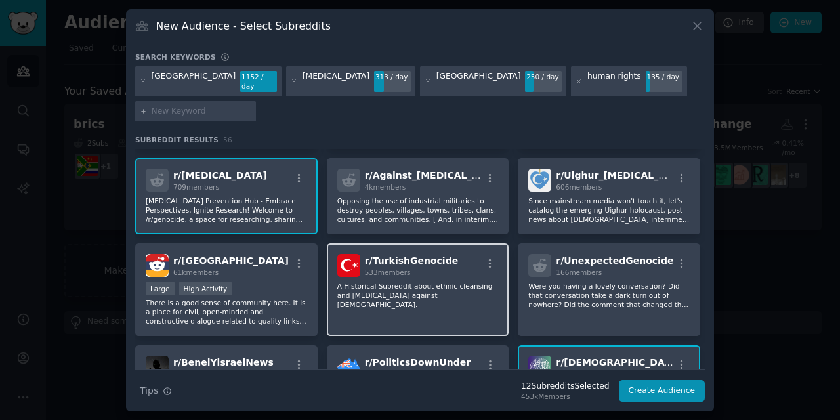
scroll to position [969, 0]
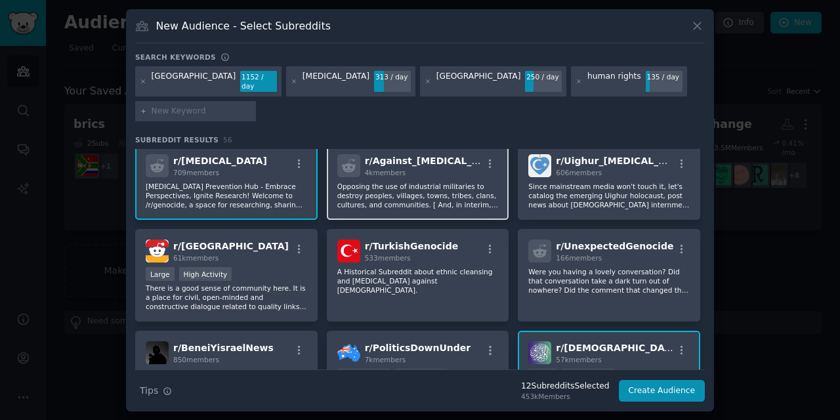
click at [404, 184] on p "Opposing the use of industrial militaries to destroy peoples, villages, towns, …" at bounding box center [417, 196] width 161 height 28
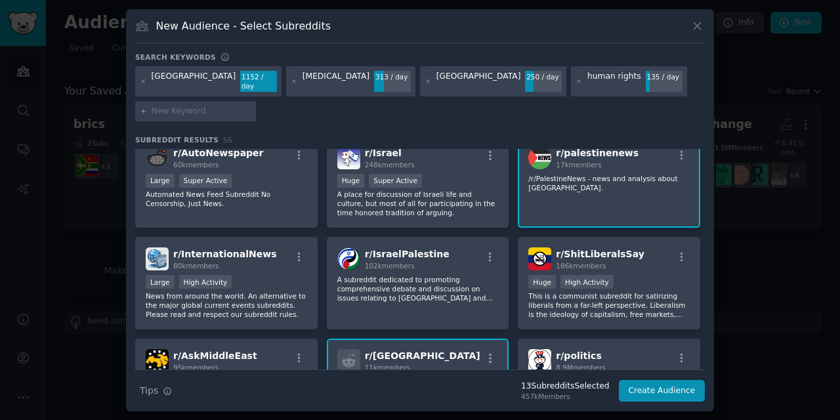
scroll to position [0, 0]
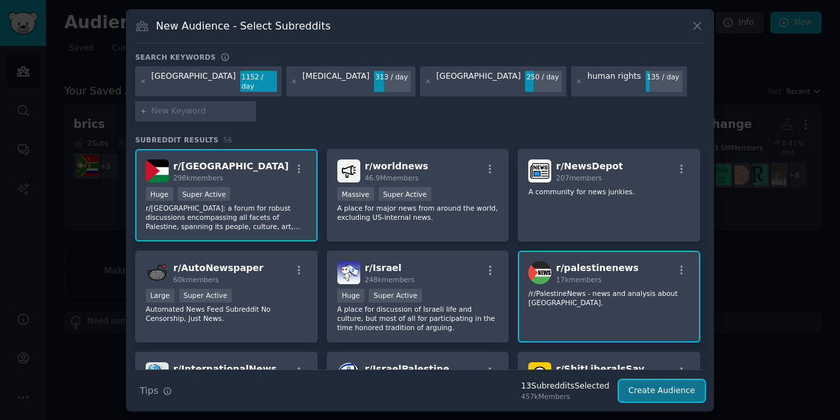
click at [654, 380] on button "Create Audience" at bounding box center [662, 391] width 87 height 22
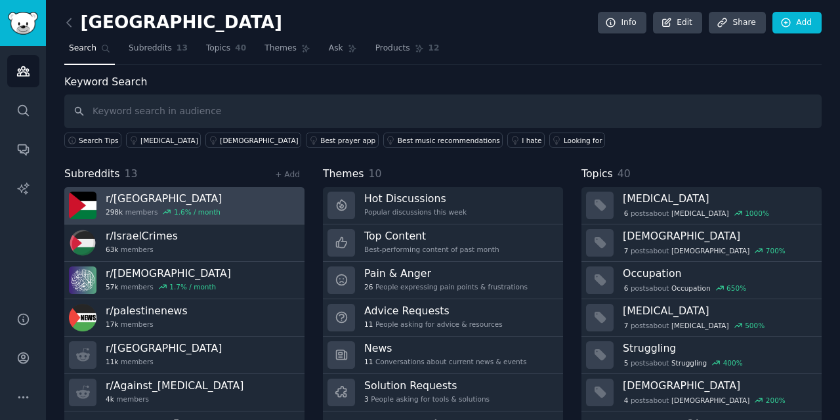
scroll to position [32, 0]
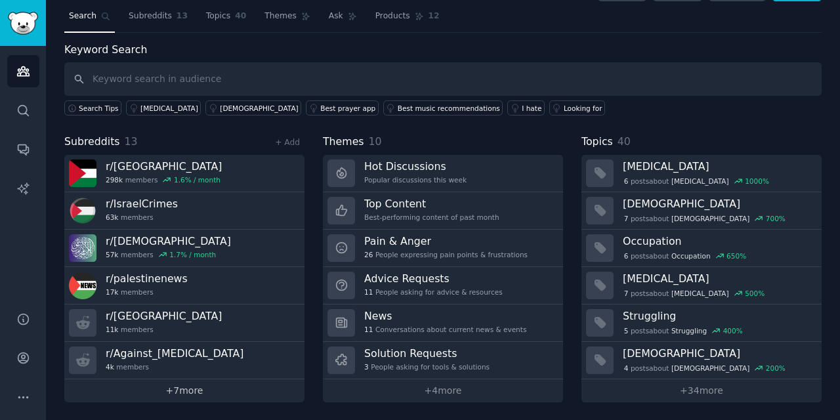
click at [190, 392] on link "+ 7 more" at bounding box center [184, 390] width 240 height 23
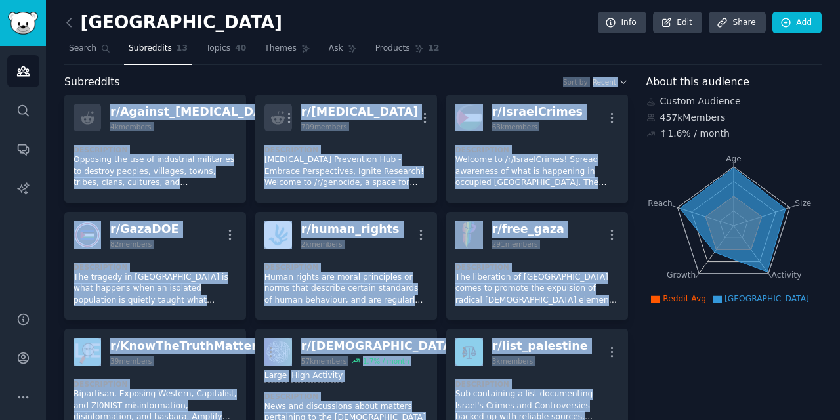
drag, startPoint x: 285, startPoint y: 324, endPoint x: 213, endPoint y: 79, distance: 254.8
copy div "Sort by Recent r/ Against_[MEDICAL_DATA] 4k members More Description Opposing t…"
click at [734, 21] on link "Share" at bounding box center [737, 23] width 56 height 22
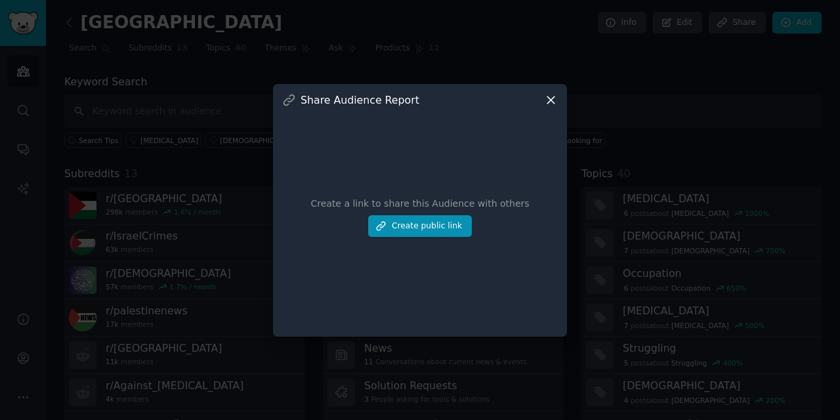
click at [558, 100] on div "Share Audience Report Create a link to share this Audience with others Create p…" at bounding box center [420, 210] width 294 height 253
click at [541, 100] on div "Share Audience Report" at bounding box center [420, 100] width 276 height 14
click at [551, 100] on icon at bounding box center [550, 99] width 7 height 7
